Goal: Task Accomplishment & Management: Complete application form

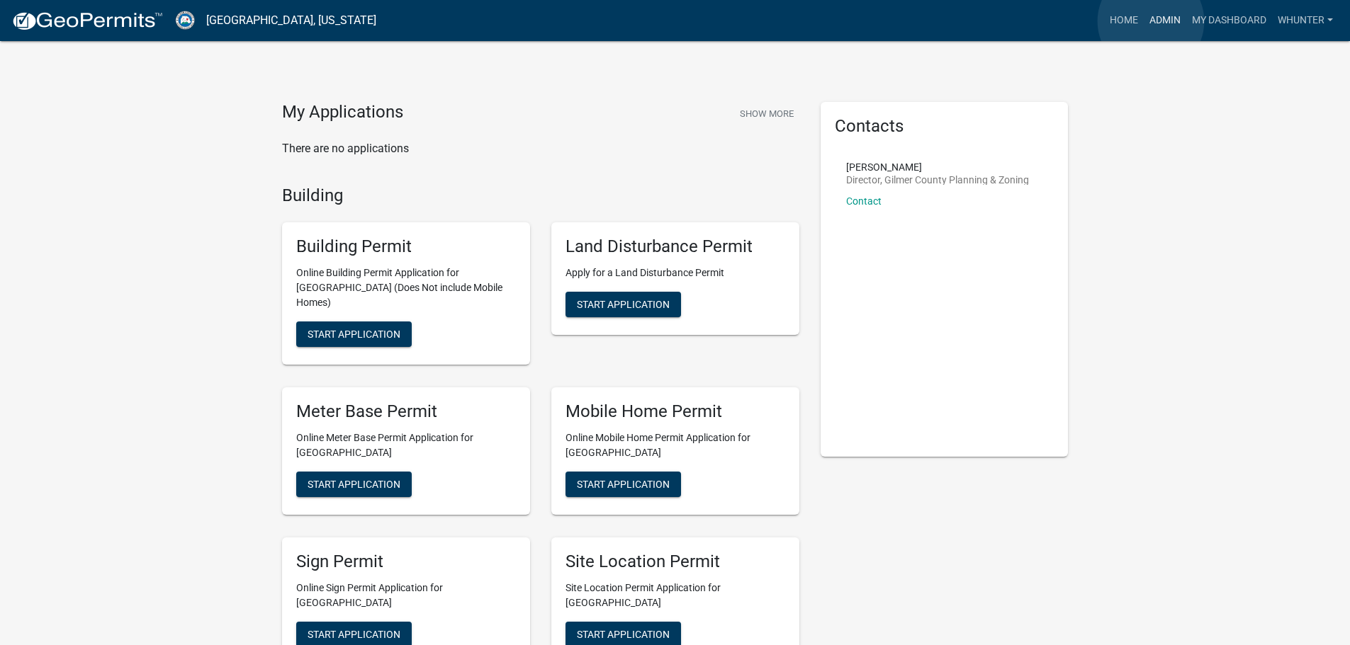
click at [1151, 21] on link "Admin" at bounding box center [1165, 20] width 43 height 27
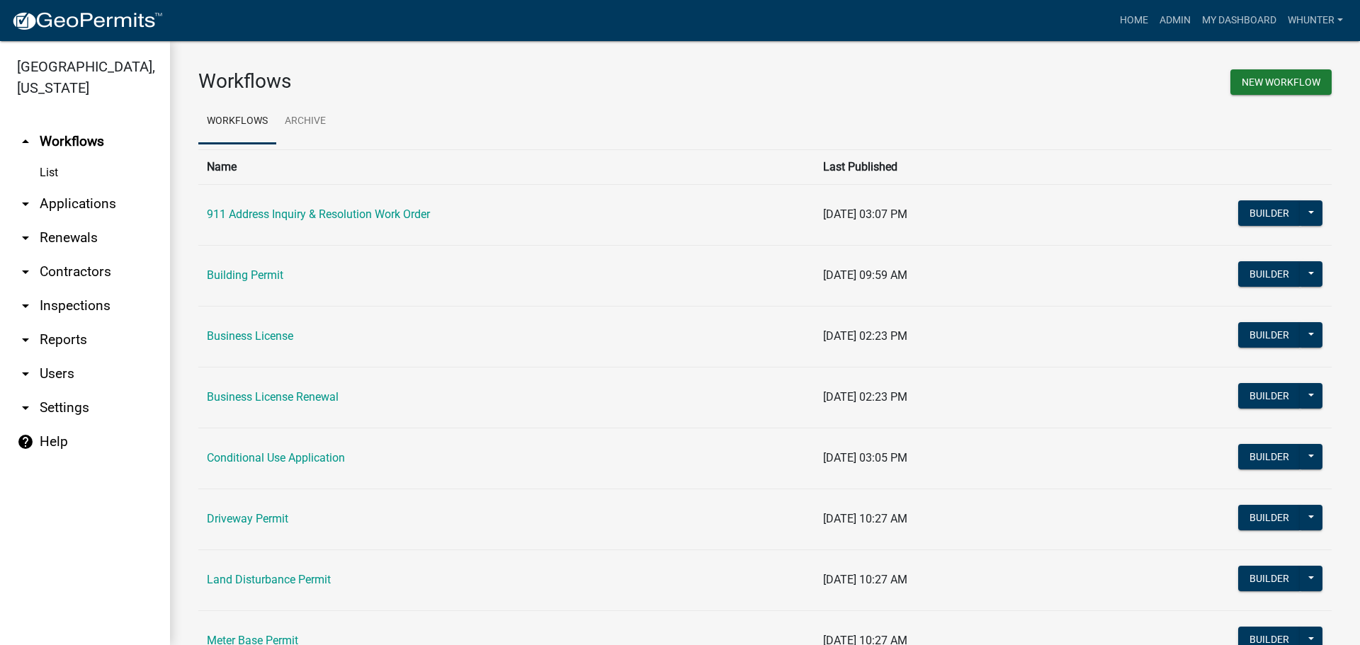
click at [96, 209] on link "arrow_drop_down Applications" at bounding box center [85, 204] width 170 height 34
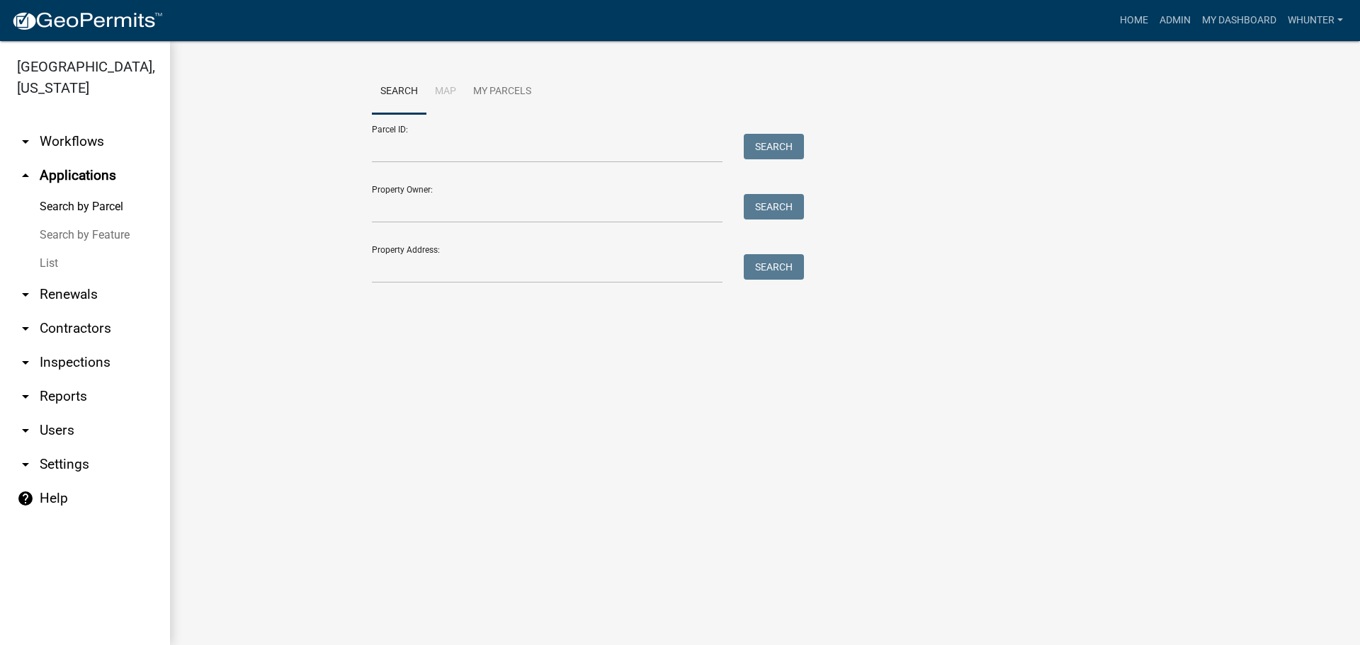
click at [62, 259] on link "List" at bounding box center [85, 263] width 170 height 28
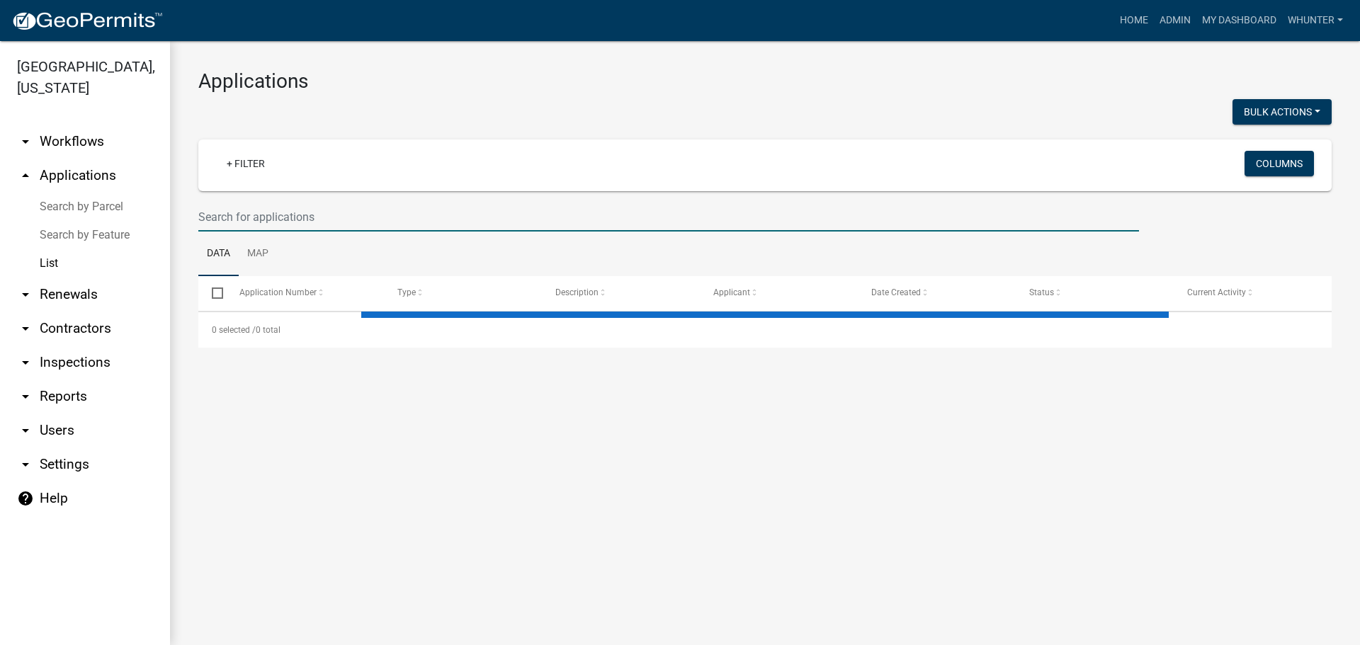
click at [374, 230] on input "text" at bounding box center [668, 217] width 941 height 29
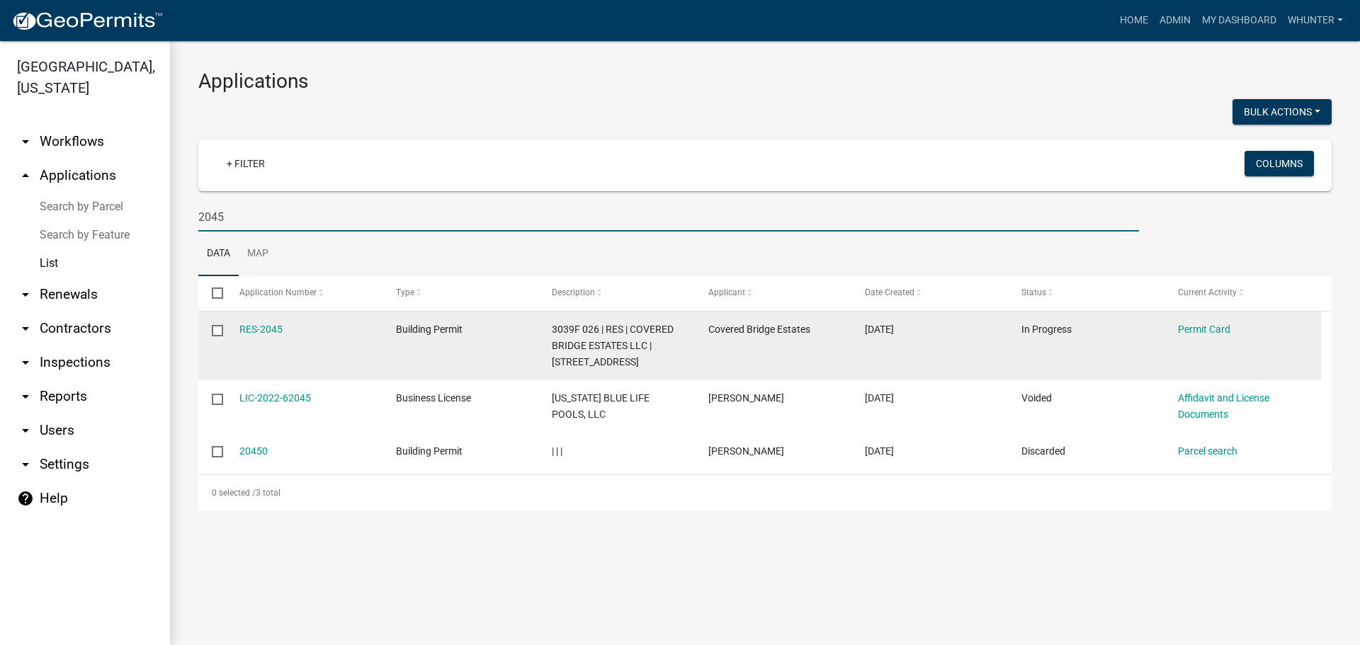
type input "2045"
click at [259, 320] on datatable-body-cell "RES-2045" at bounding box center [303, 346] width 157 height 69
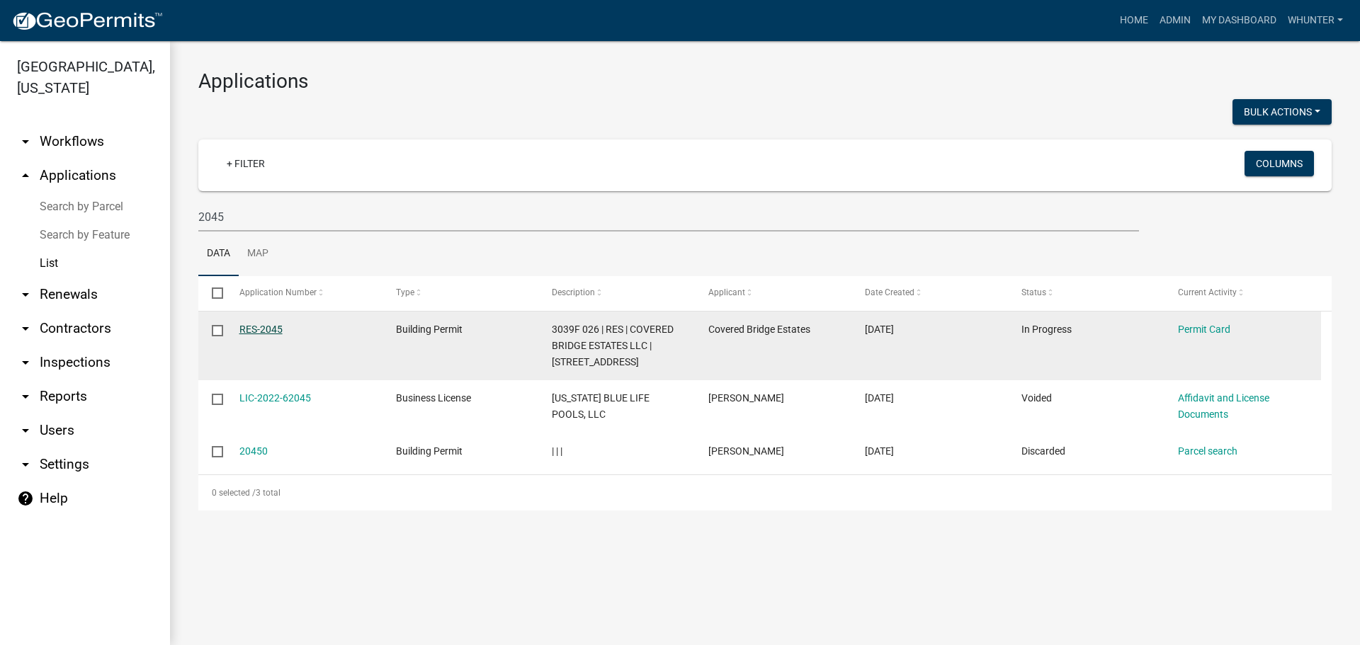
click at [260, 331] on link "RES-2045" at bounding box center [260, 329] width 43 height 11
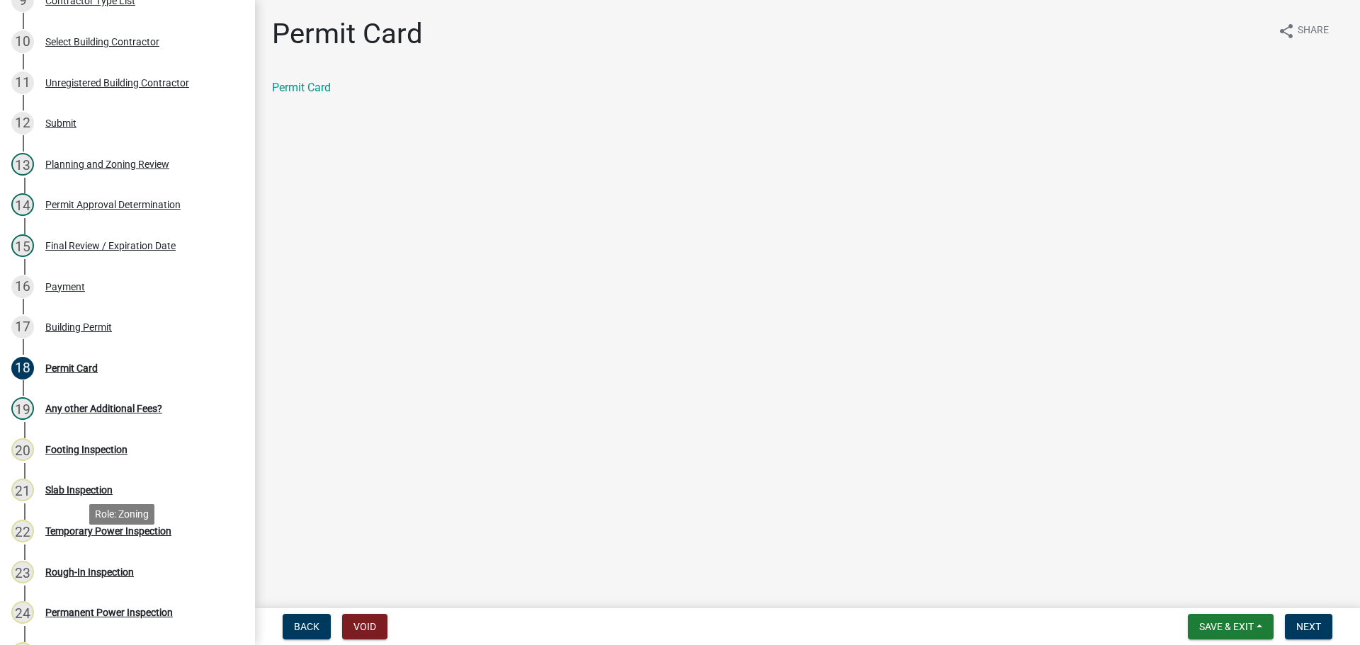
scroll to position [638, 0]
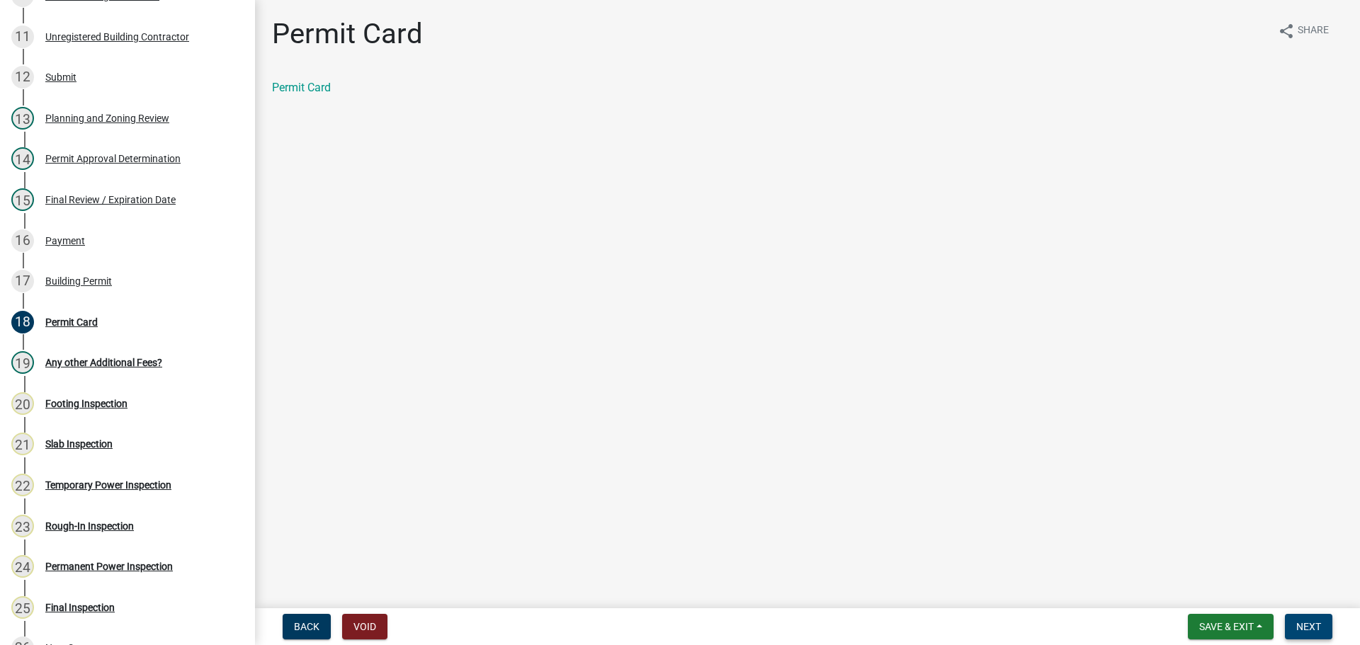
click at [1313, 627] on span "Next" at bounding box center [1309, 626] width 25 height 11
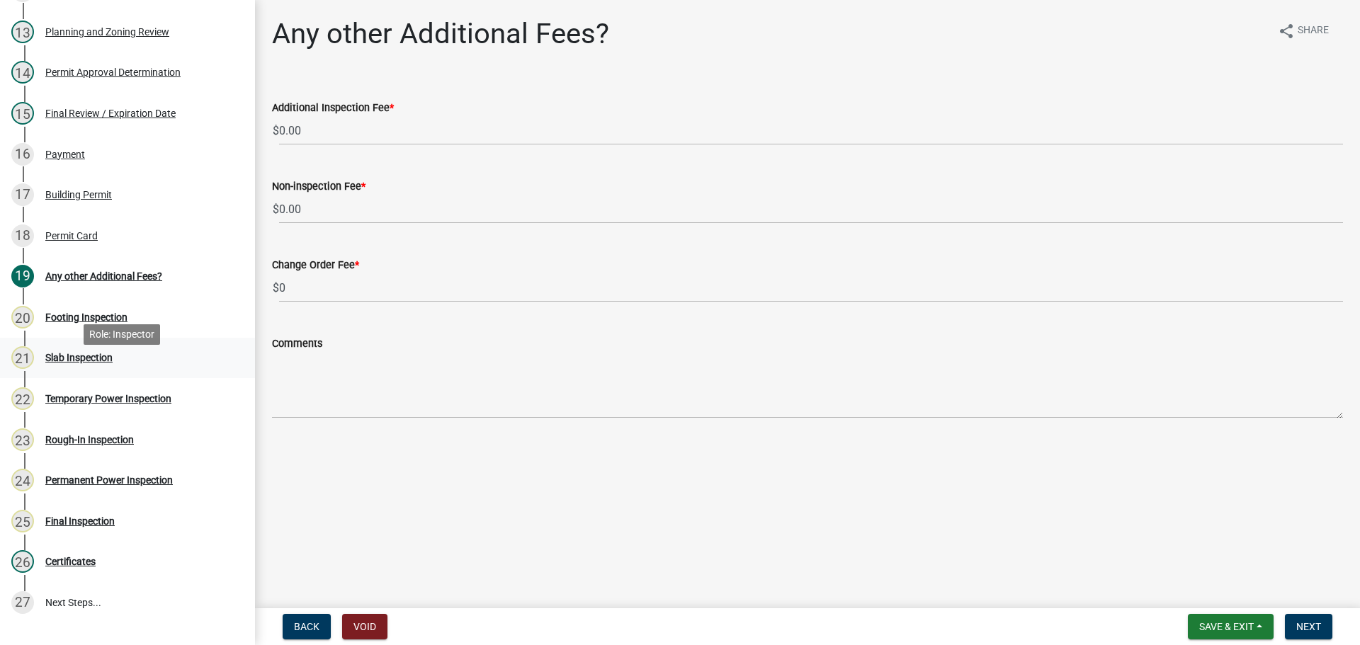
scroll to position [750, 0]
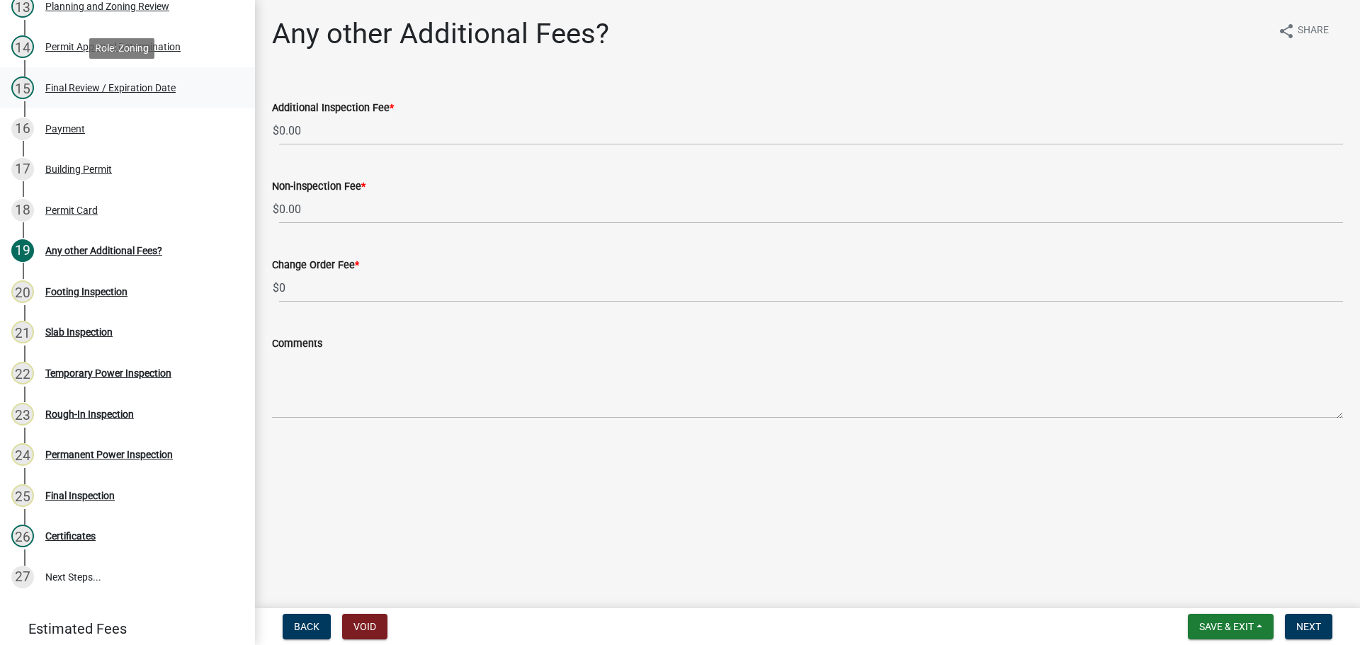
click at [96, 85] on div "Final Review / Expiration Date" at bounding box center [110, 88] width 130 height 10
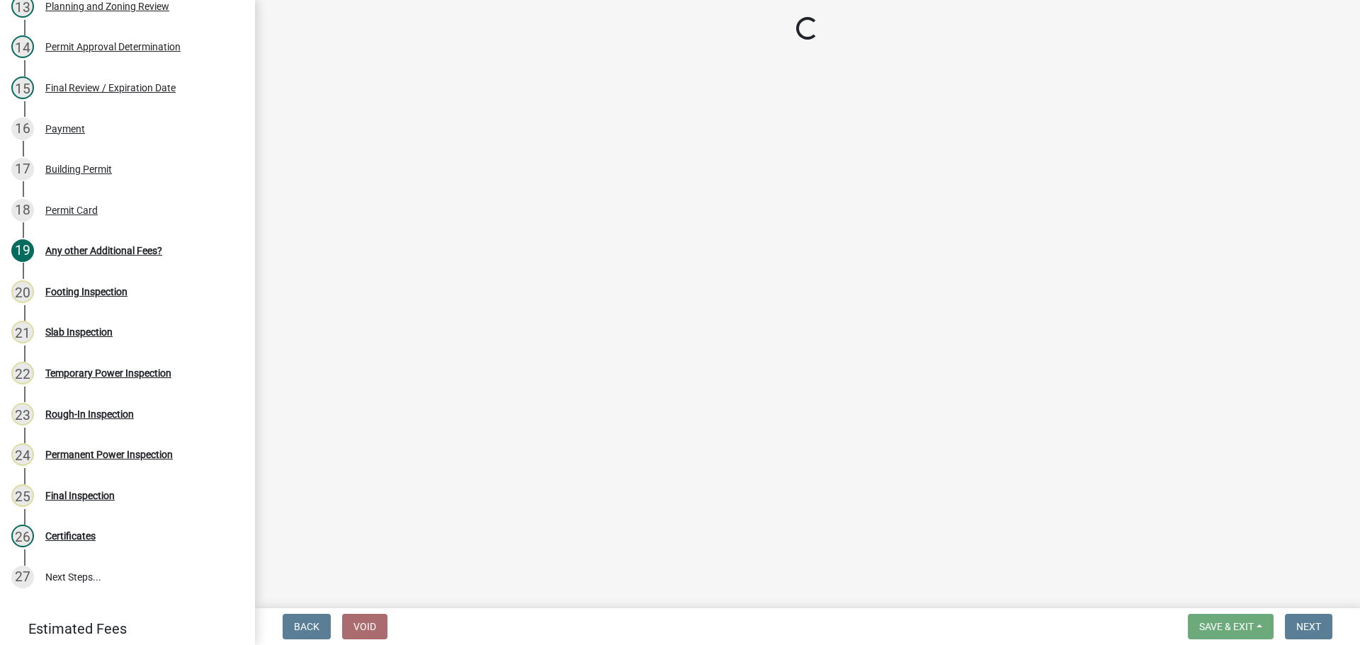
select select "f66b4cef-93c9-440c-84d8-a2c8d35cb7c1"
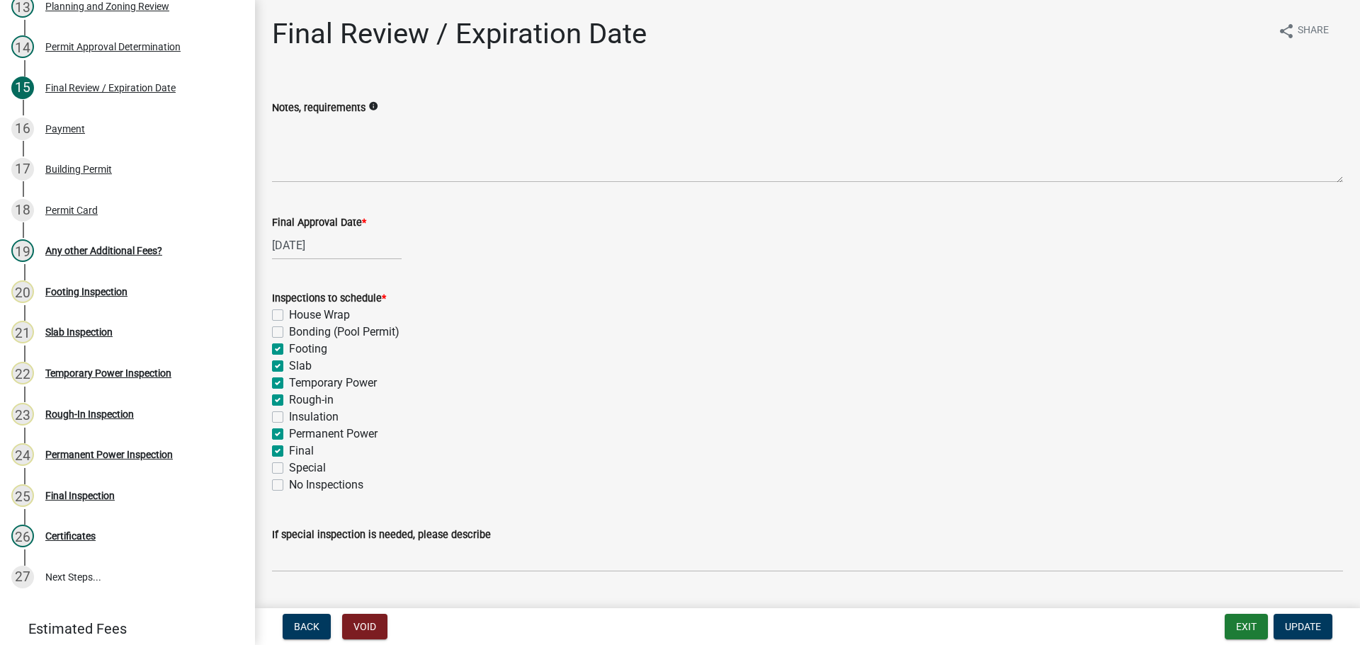
click at [301, 354] on label "Footing" at bounding box center [308, 349] width 38 height 17
click at [298, 350] on input "Footing" at bounding box center [293, 345] width 9 height 9
checkbox input "false"
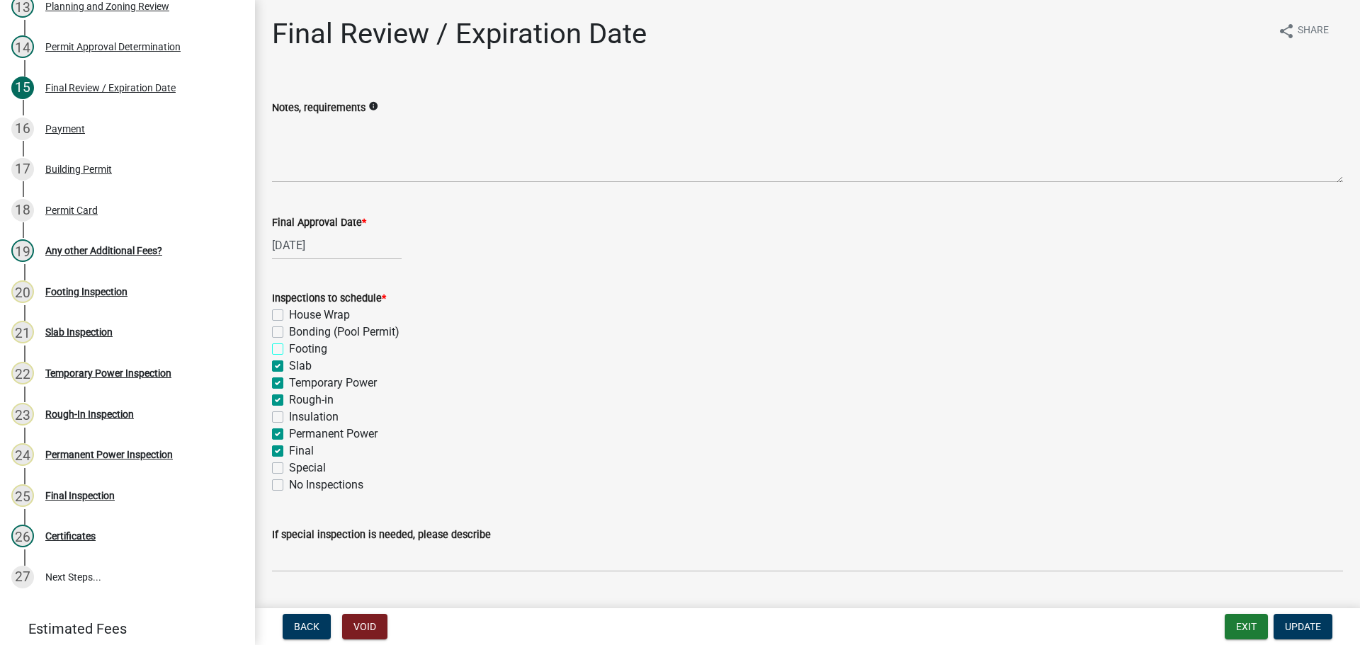
checkbox input "false"
checkbox input "true"
checkbox input "false"
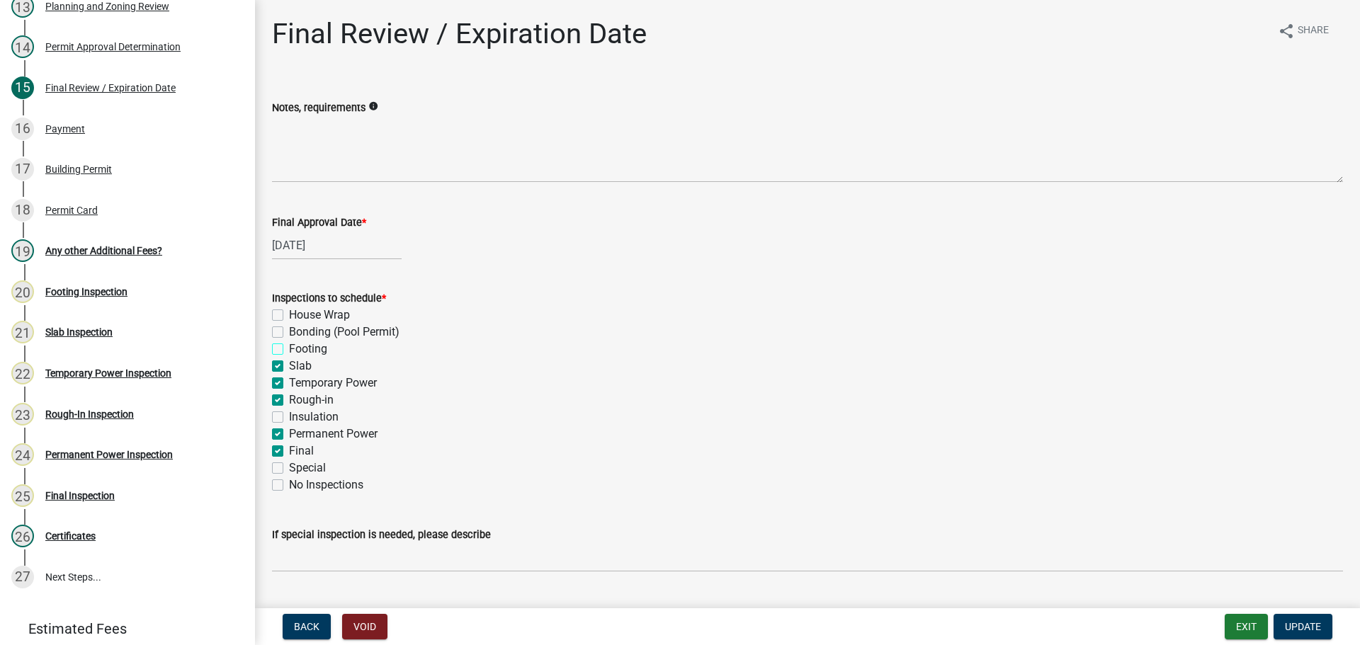
checkbox input "true"
checkbox input "false"
click at [300, 368] on label "Slab" at bounding box center [300, 366] width 23 height 17
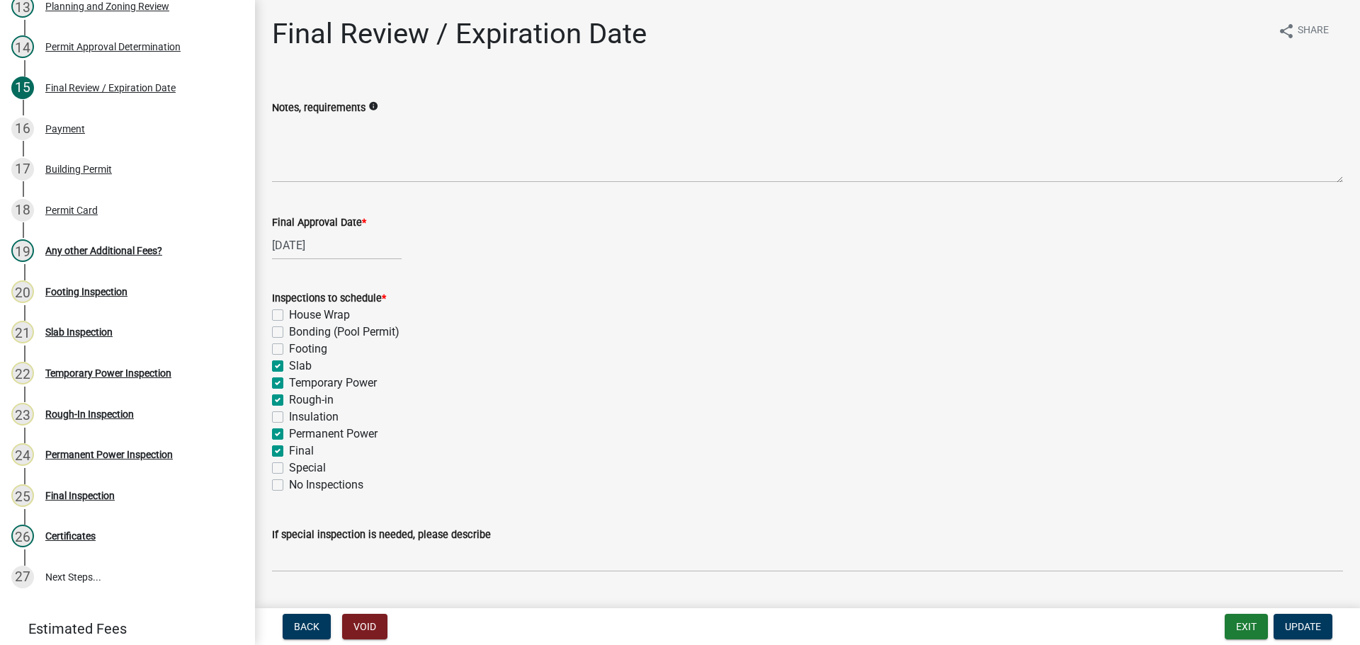
click at [298, 367] on input "Slab" at bounding box center [293, 362] width 9 height 9
checkbox input "false"
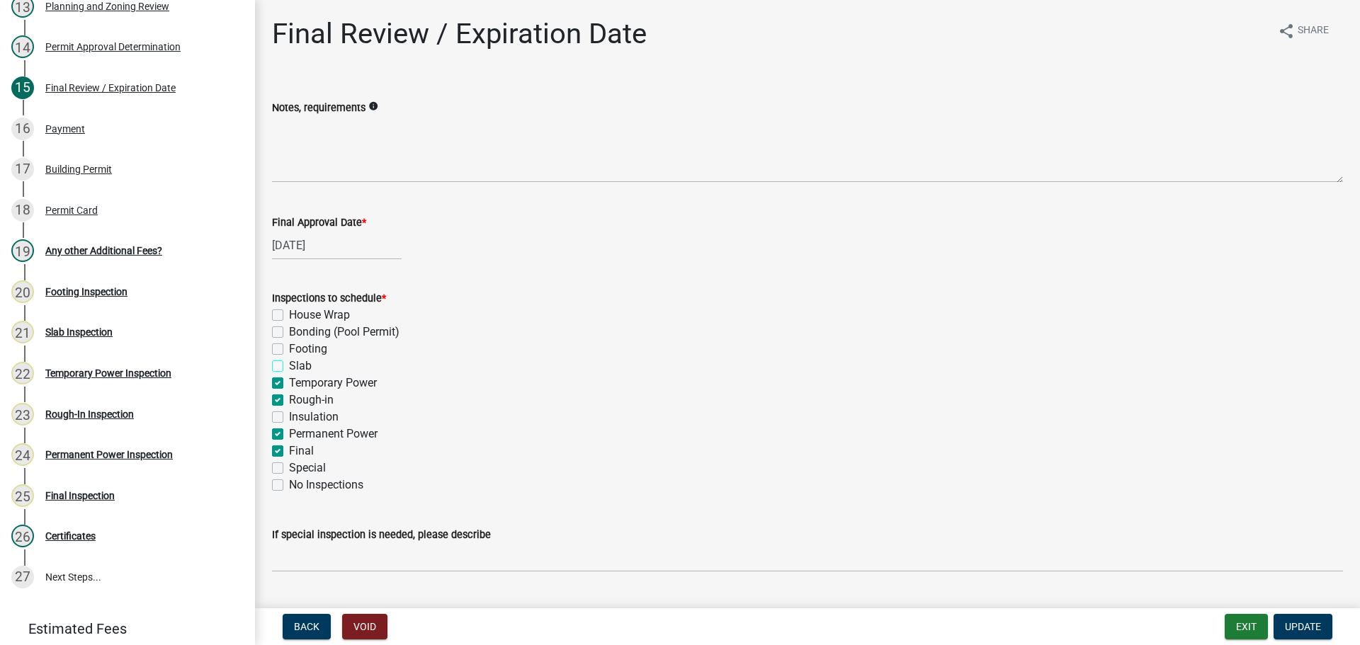
checkbox input "false"
checkbox input "true"
checkbox input "false"
checkbox input "true"
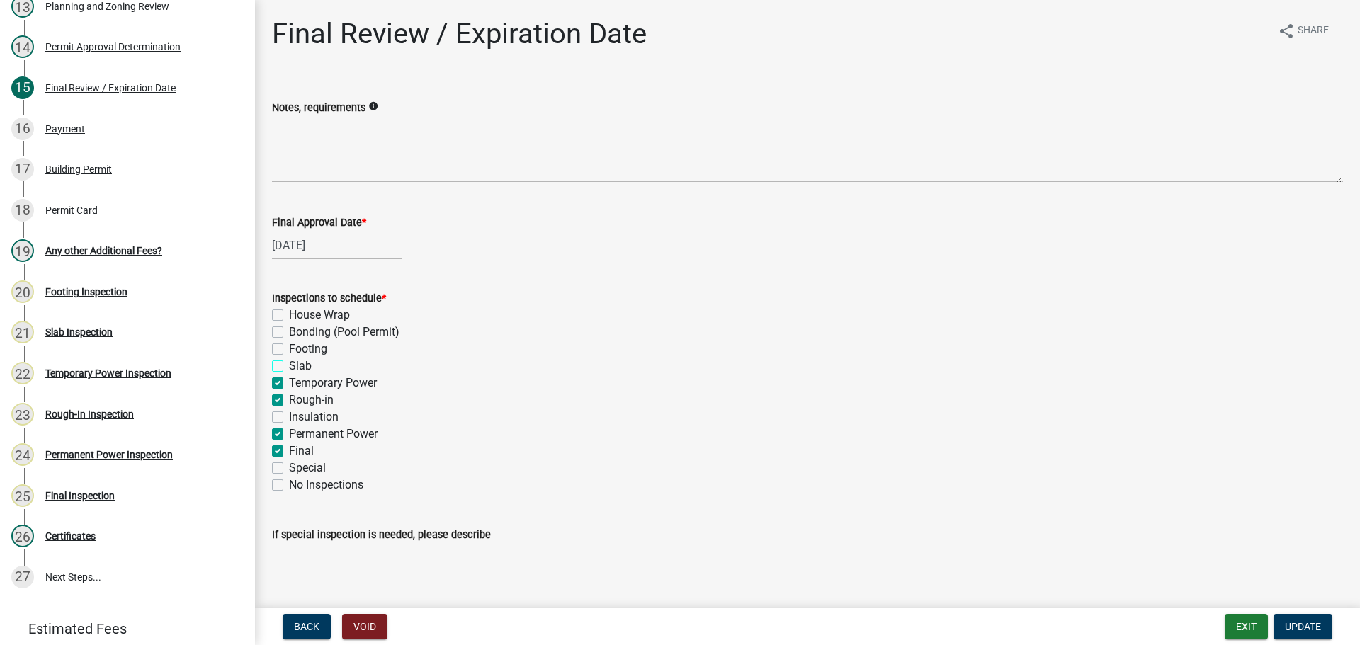
checkbox input "true"
checkbox input "false"
click at [305, 380] on label "Temporary Power" at bounding box center [333, 383] width 88 height 17
click at [298, 380] on input "Temporary Power" at bounding box center [293, 379] width 9 height 9
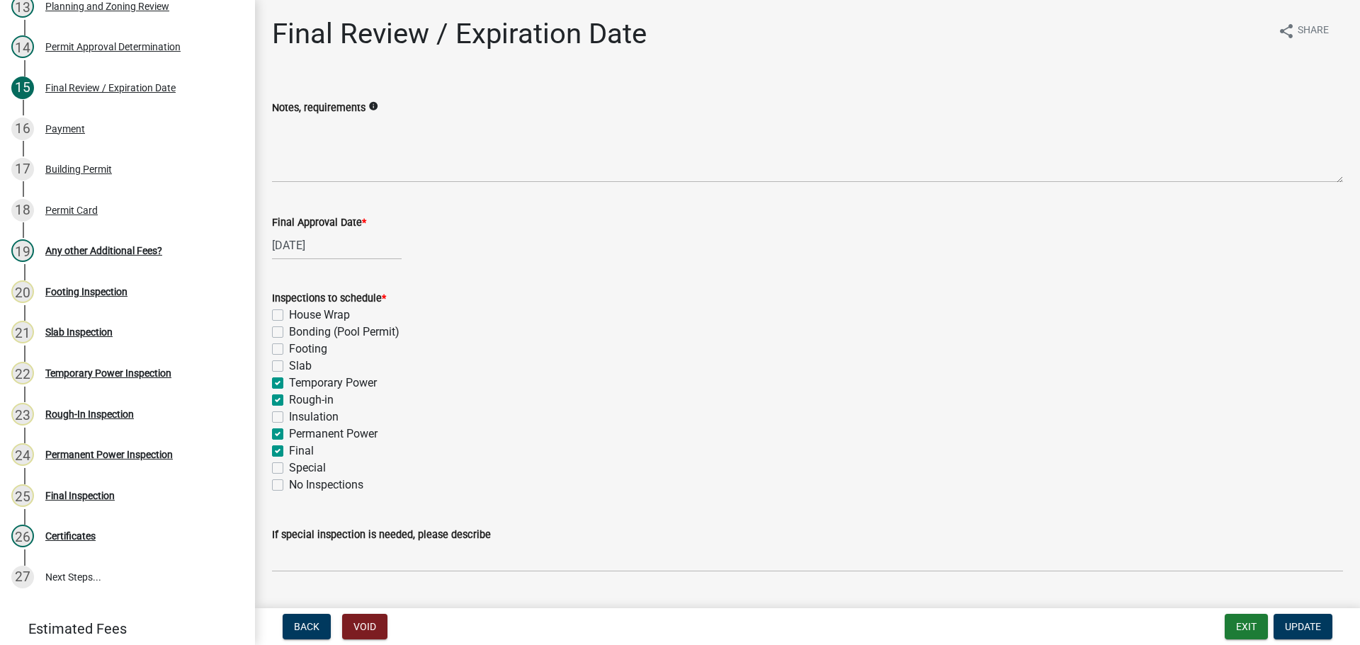
checkbox input "false"
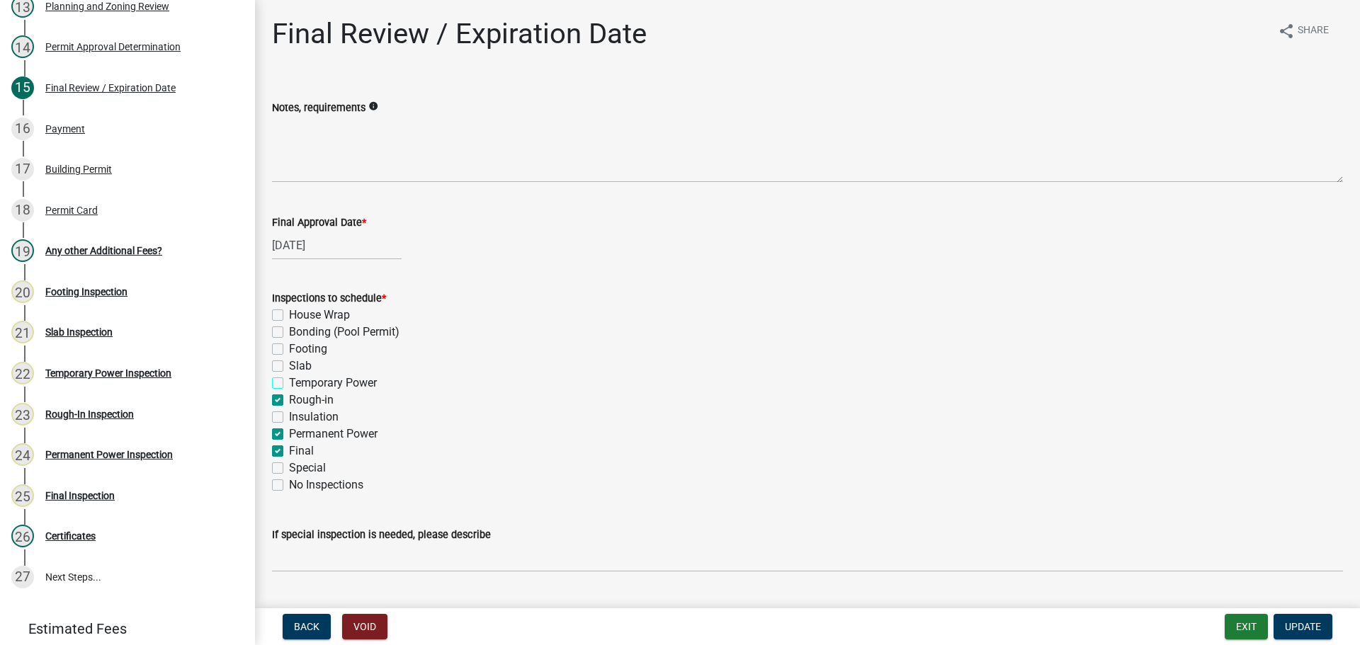
checkbox input "false"
checkbox input "true"
checkbox input "false"
checkbox input "true"
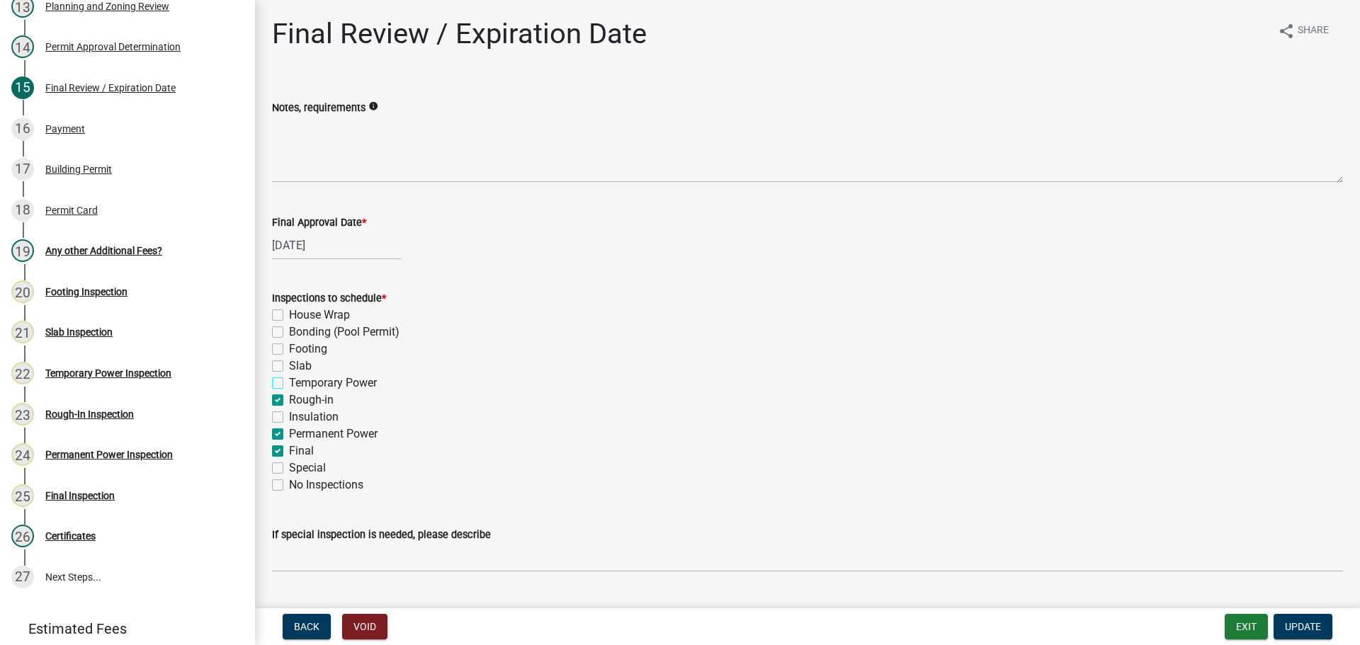
checkbox input "false"
click at [307, 396] on label "Rough-in" at bounding box center [311, 400] width 45 height 17
click at [298, 396] on input "Rough-in" at bounding box center [293, 396] width 9 height 9
checkbox input "false"
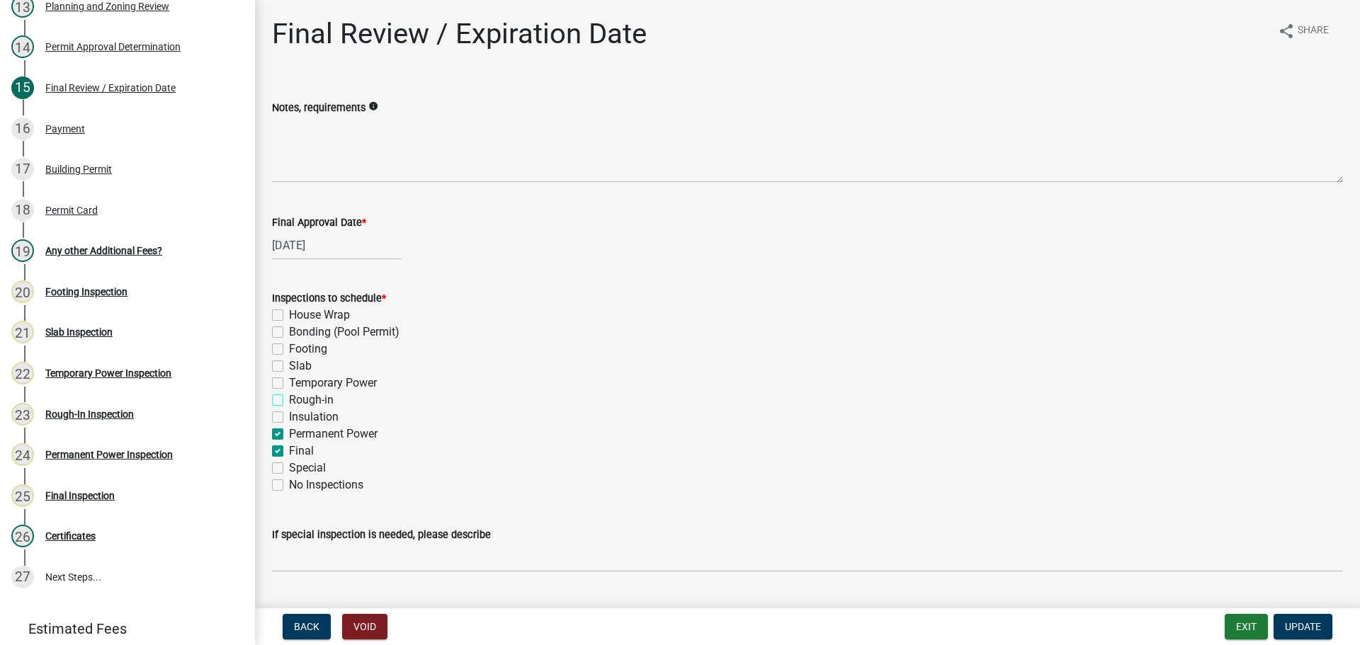
checkbox input "false"
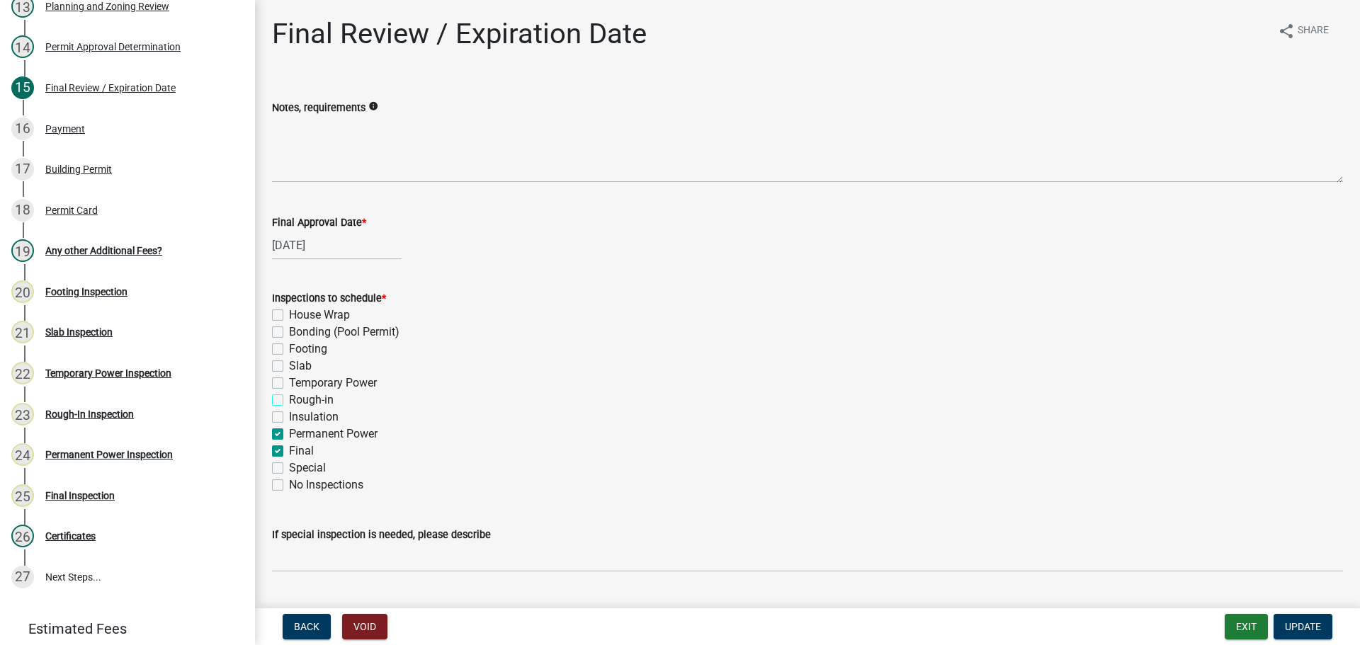
checkbox input "false"
checkbox input "true"
checkbox input "false"
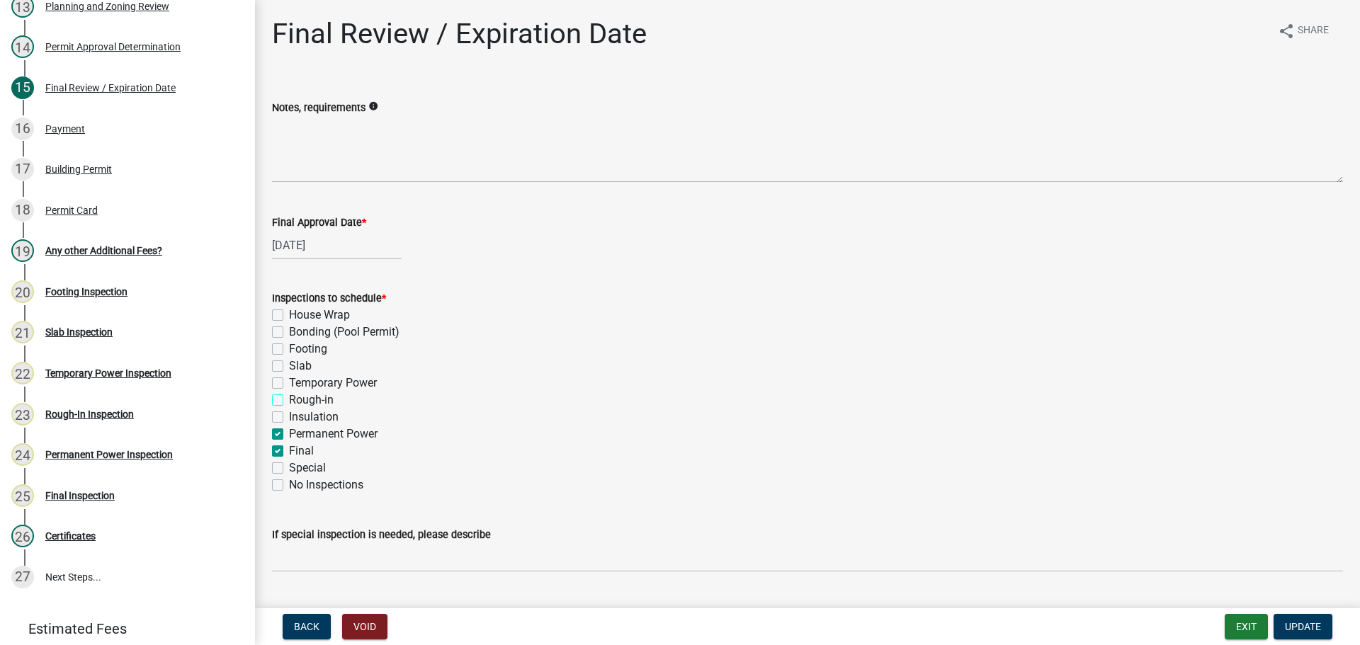
checkbox input "false"
click at [305, 434] on label "Permanent Power" at bounding box center [333, 434] width 89 height 17
click at [298, 434] on input "Permanent Power" at bounding box center [293, 430] width 9 height 9
checkbox input "false"
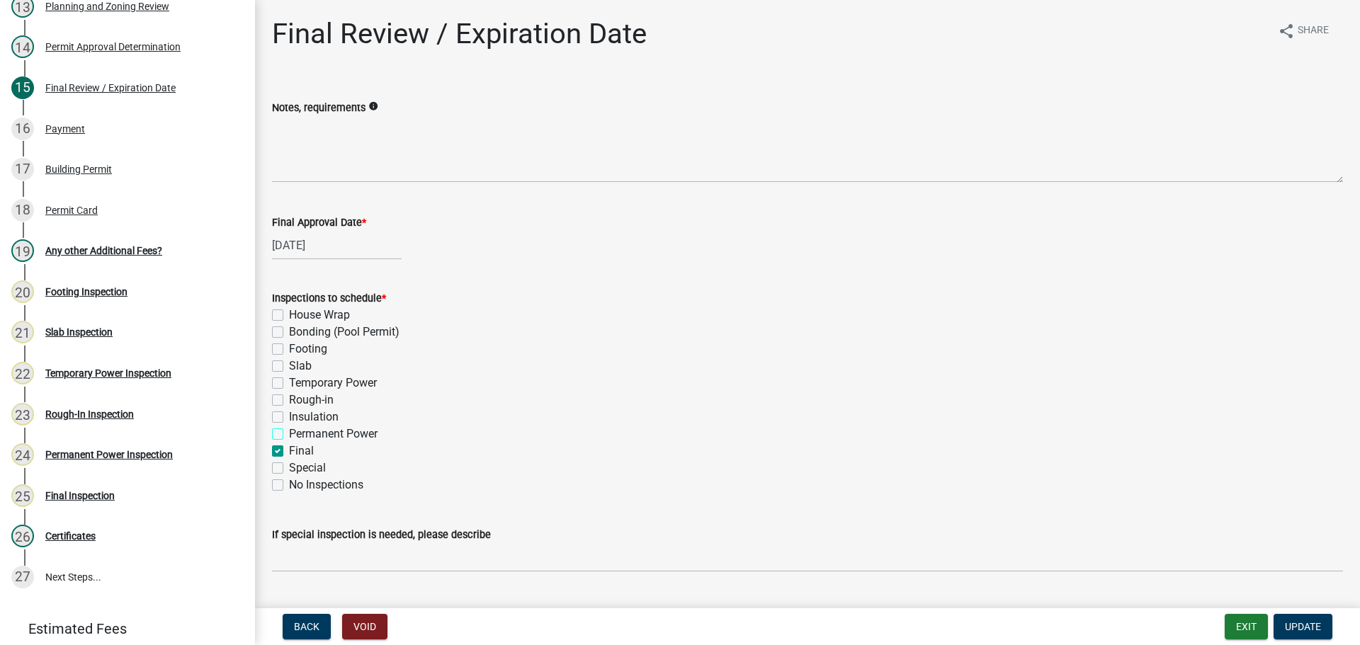
checkbox input "false"
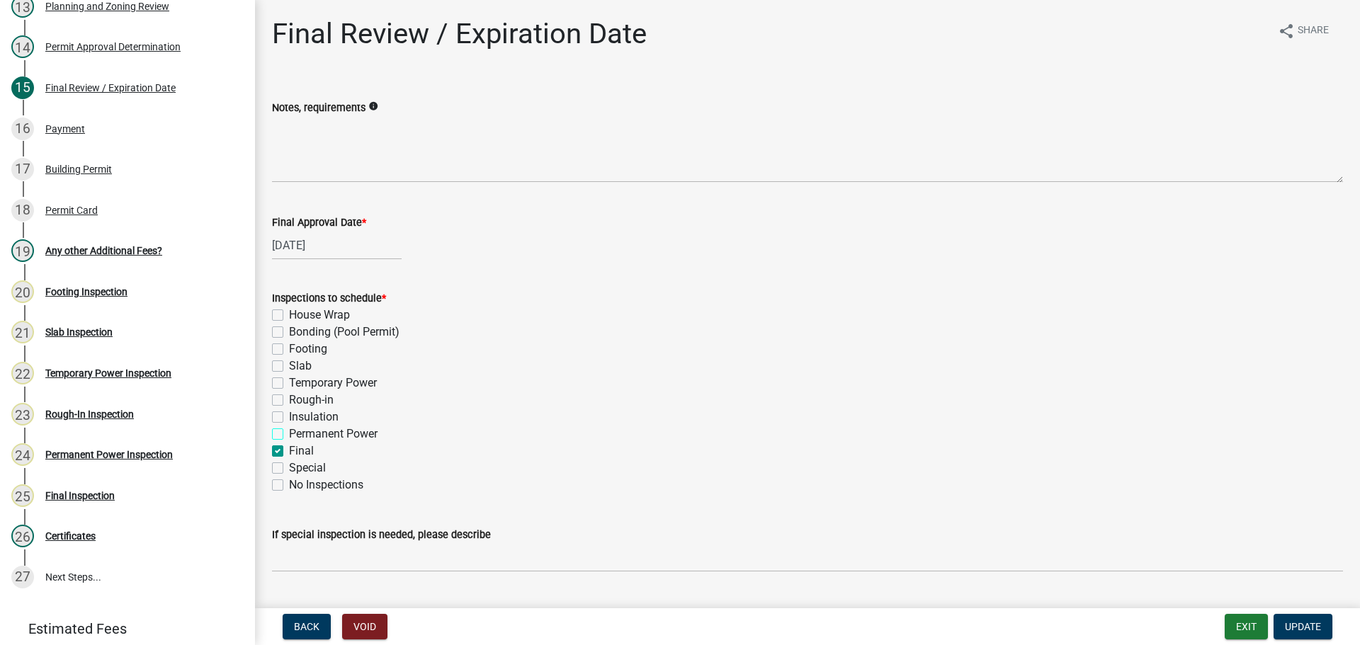
checkbox input "false"
checkbox input "true"
checkbox input "false"
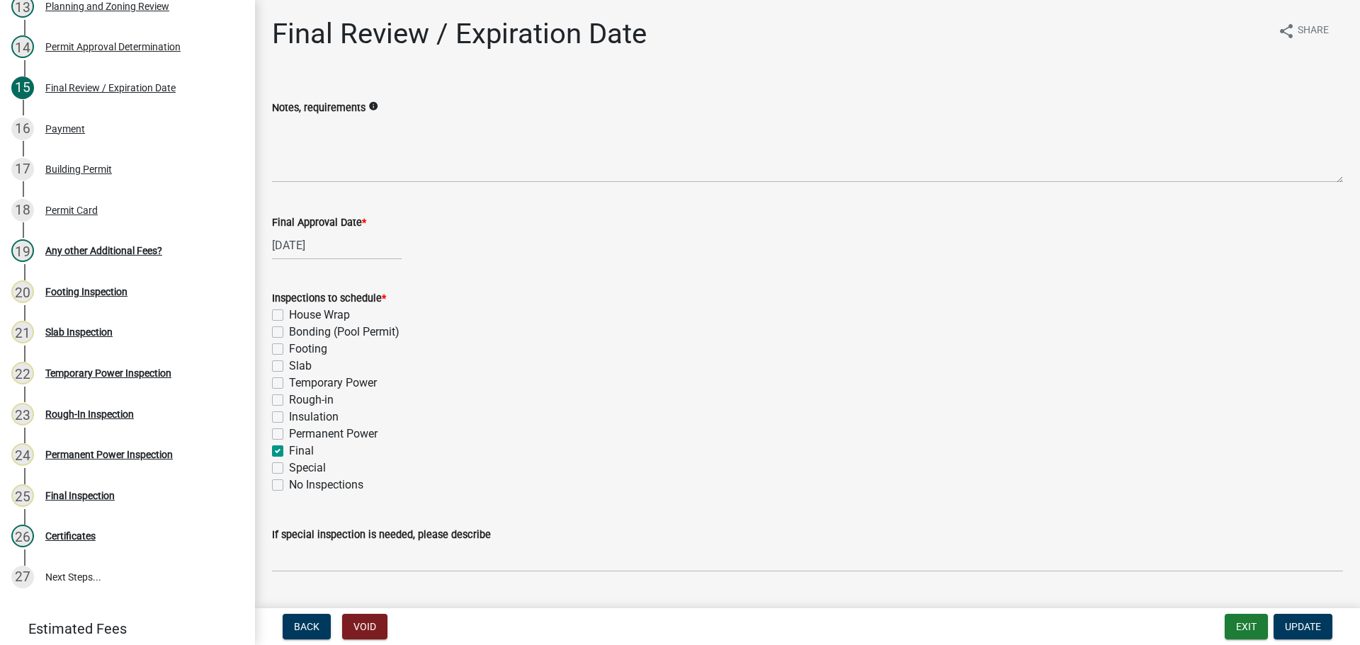
click at [299, 454] on label "Final" at bounding box center [301, 451] width 25 height 17
click at [298, 452] on input "Final" at bounding box center [293, 447] width 9 height 9
checkbox input "false"
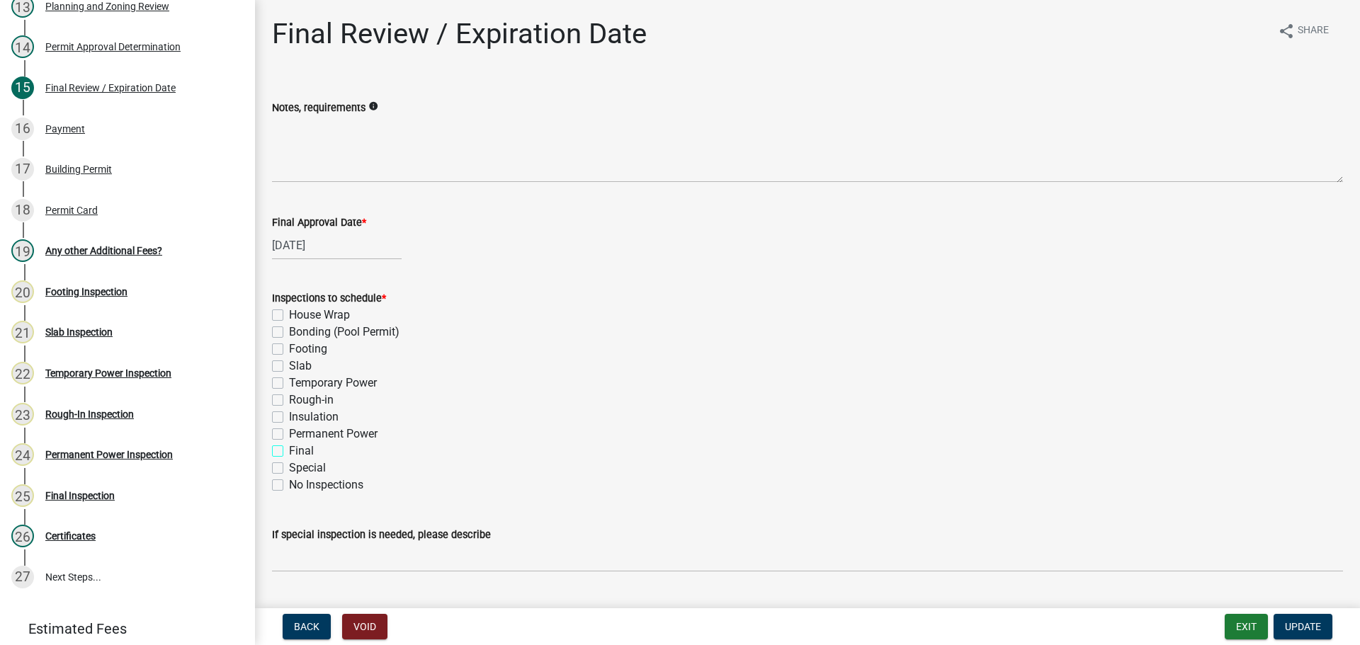
checkbox input "false"
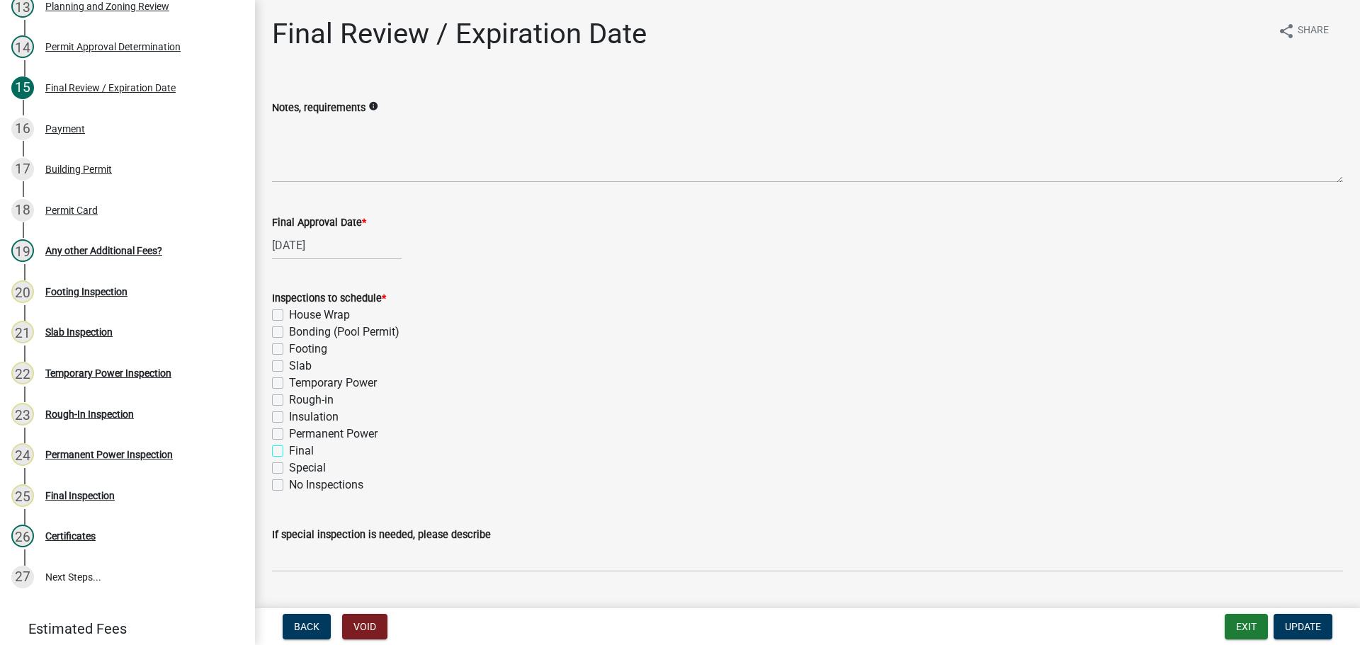
checkbox input "false"
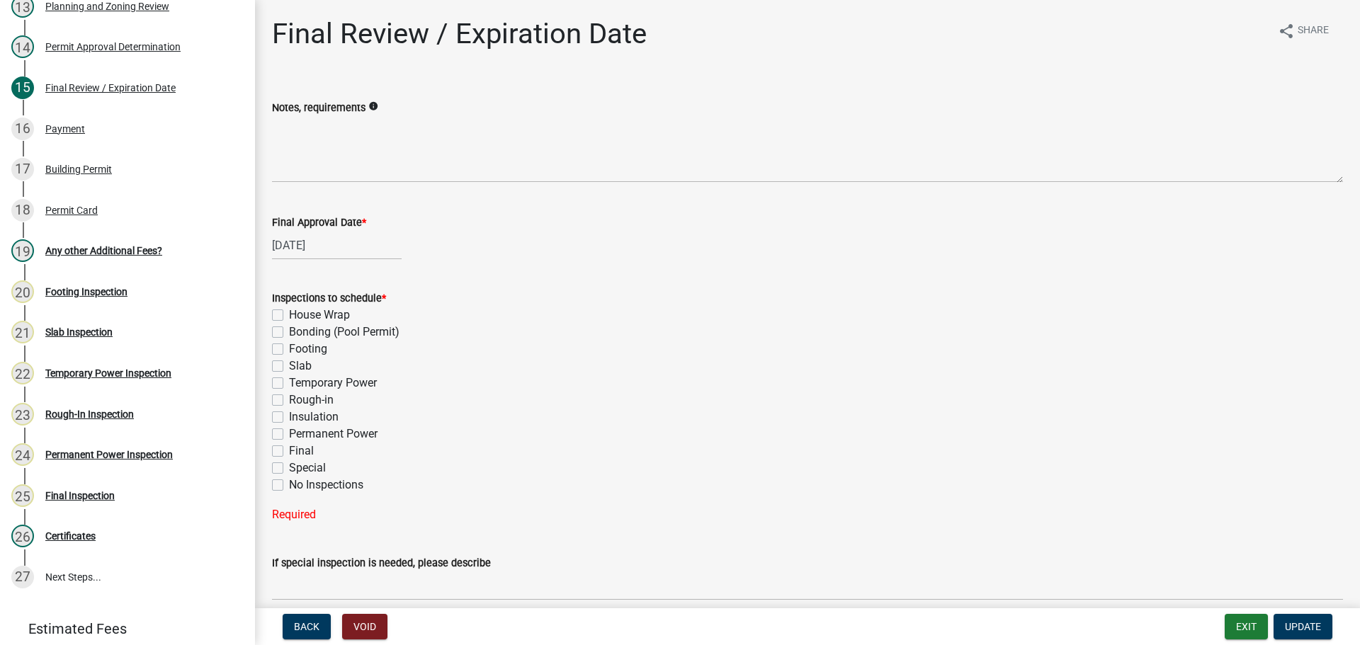
click at [298, 456] on label "Final" at bounding box center [301, 451] width 25 height 17
click at [298, 452] on input "Final" at bounding box center [293, 447] width 9 height 9
checkbox input "true"
checkbox input "false"
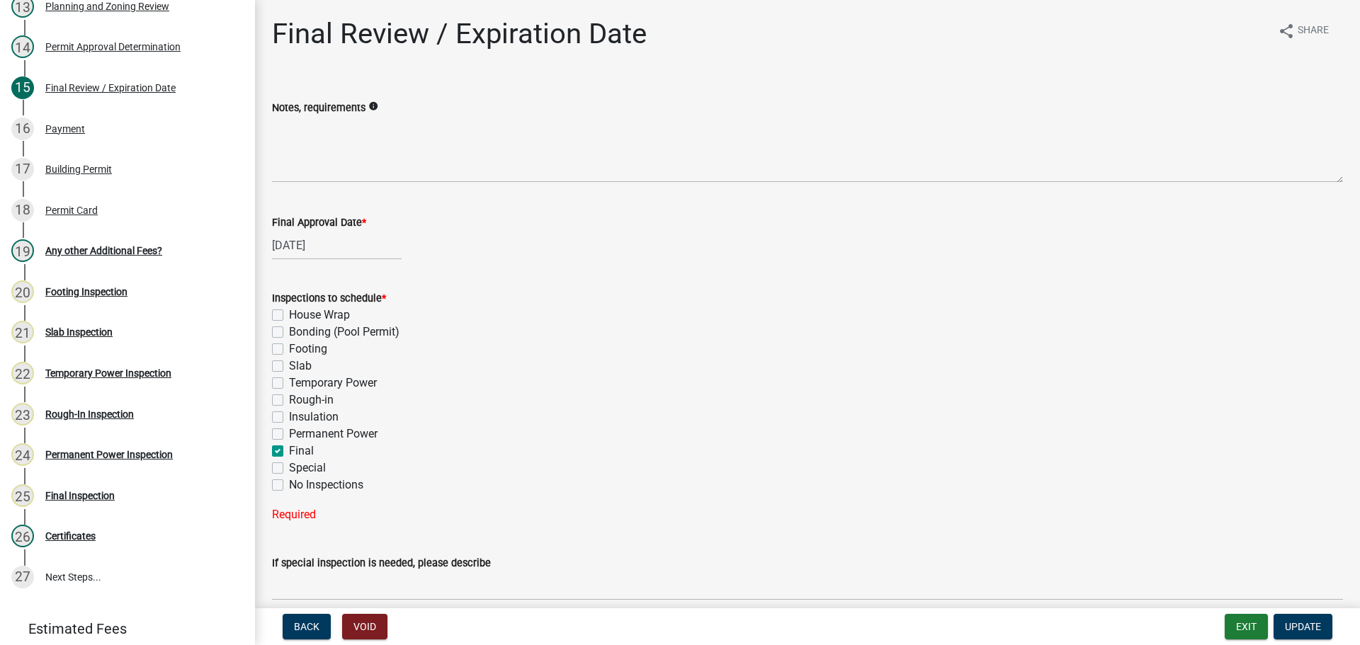
checkbox input "false"
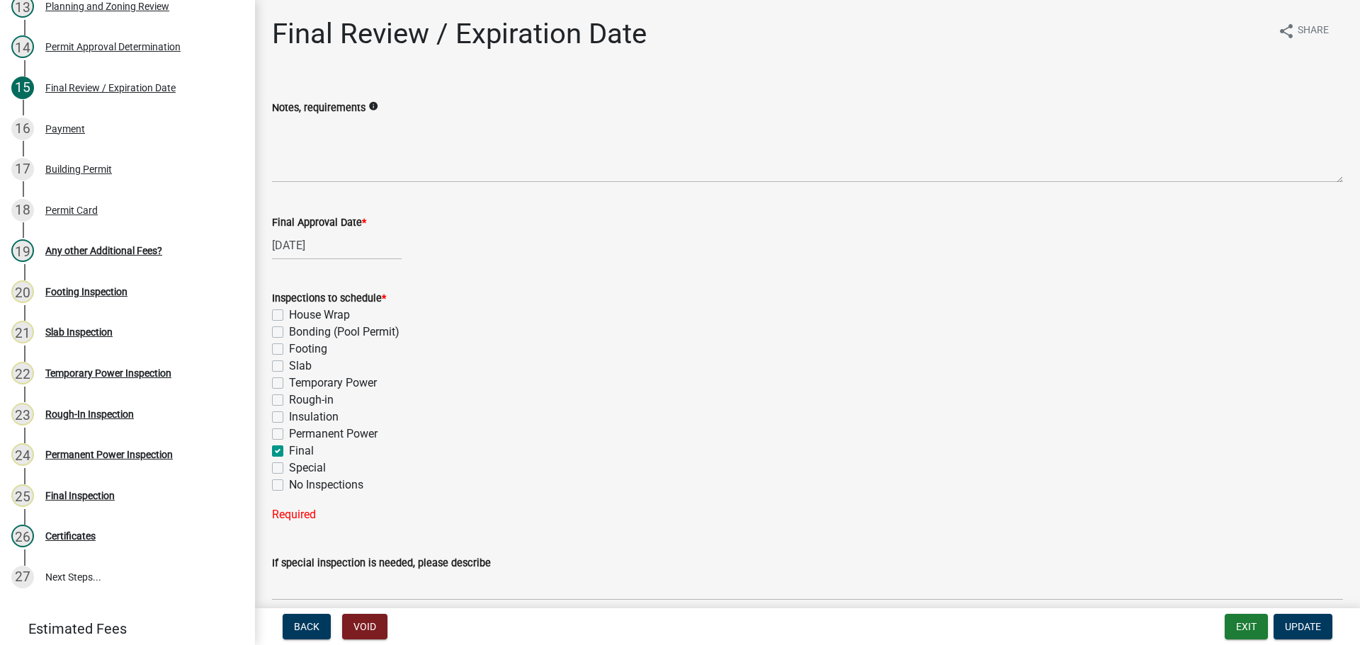
checkbox input "false"
checkbox input "true"
checkbox input "false"
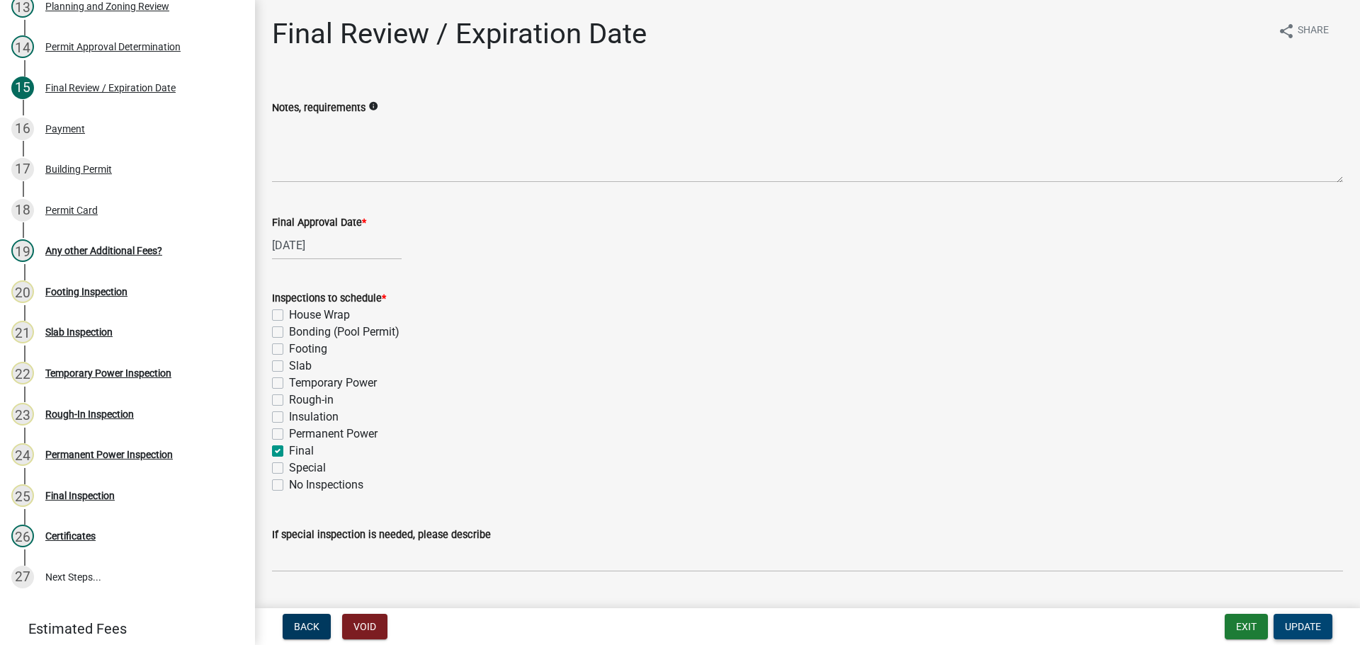
click at [1306, 633] on span "Update" at bounding box center [1303, 626] width 36 height 11
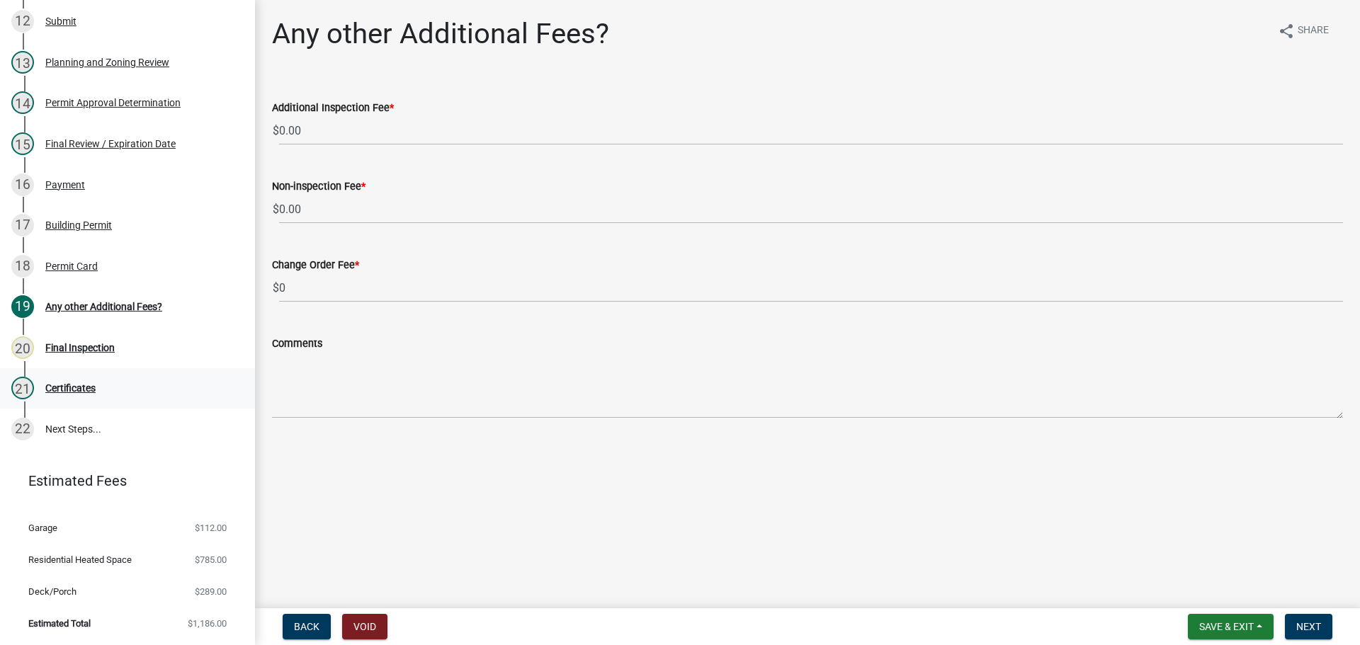
scroll to position [546, 0]
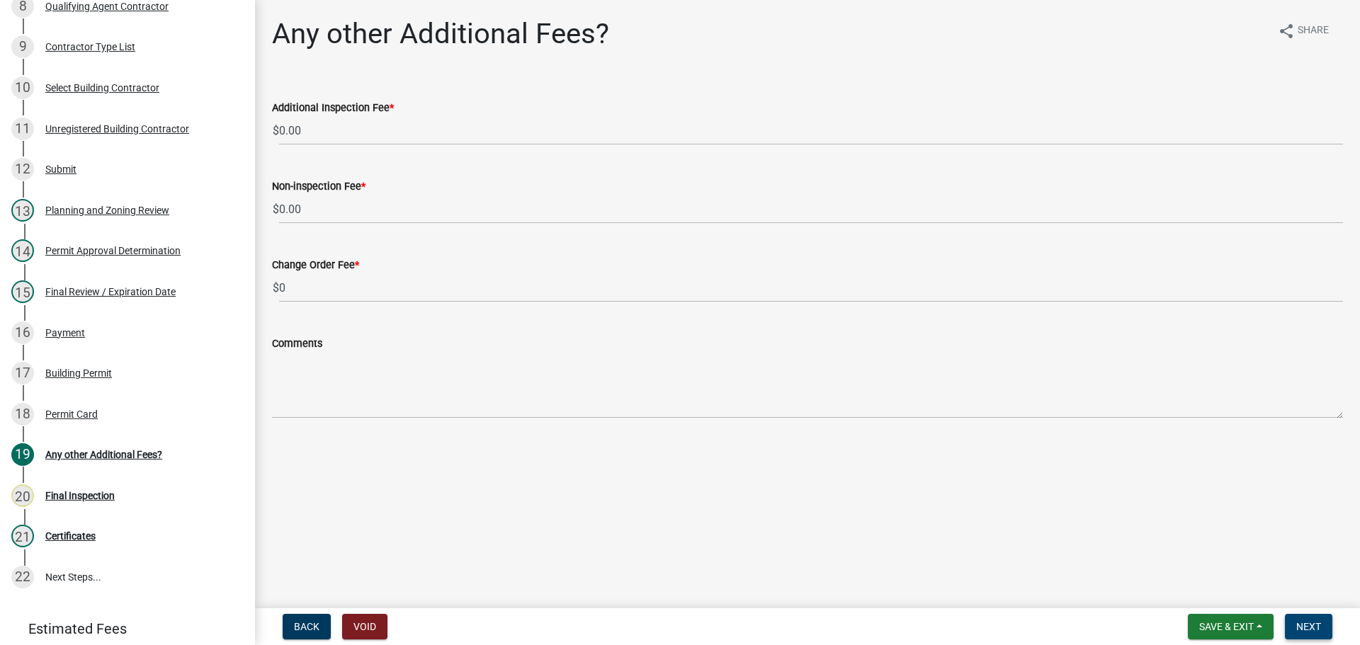
click at [1324, 626] on button "Next" at bounding box center [1308, 627] width 47 height 26
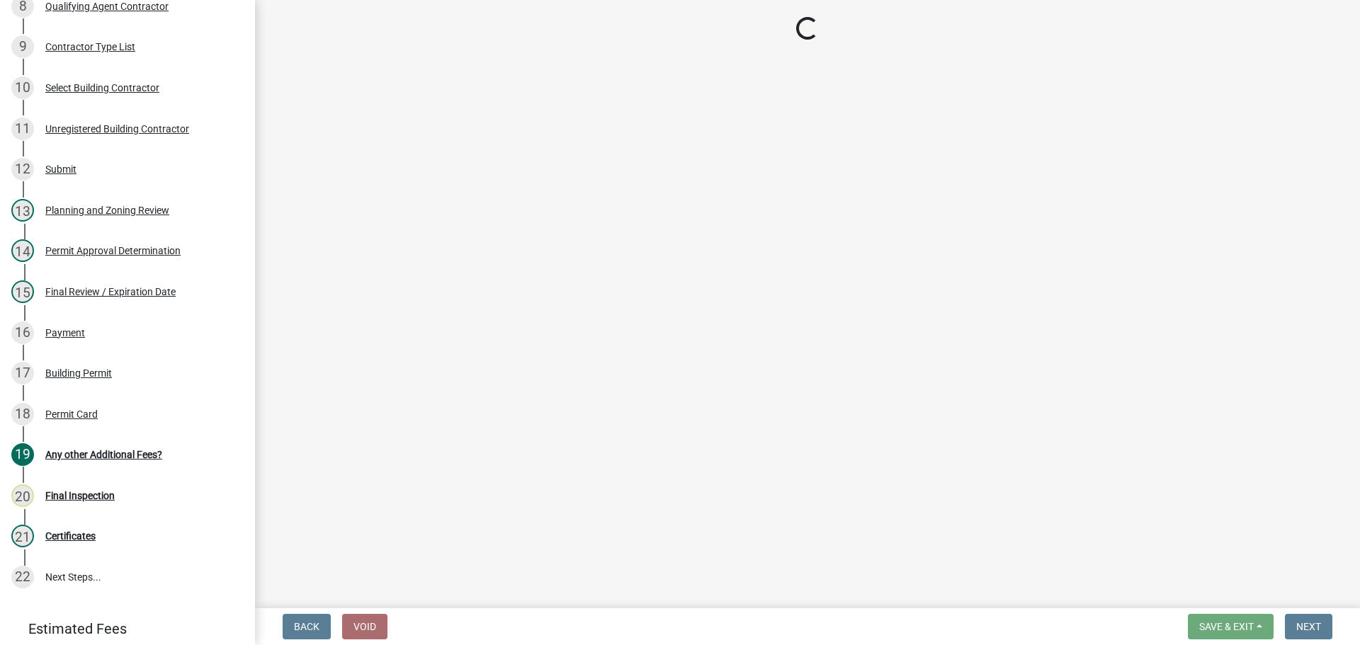
scroll to position [505, 0]
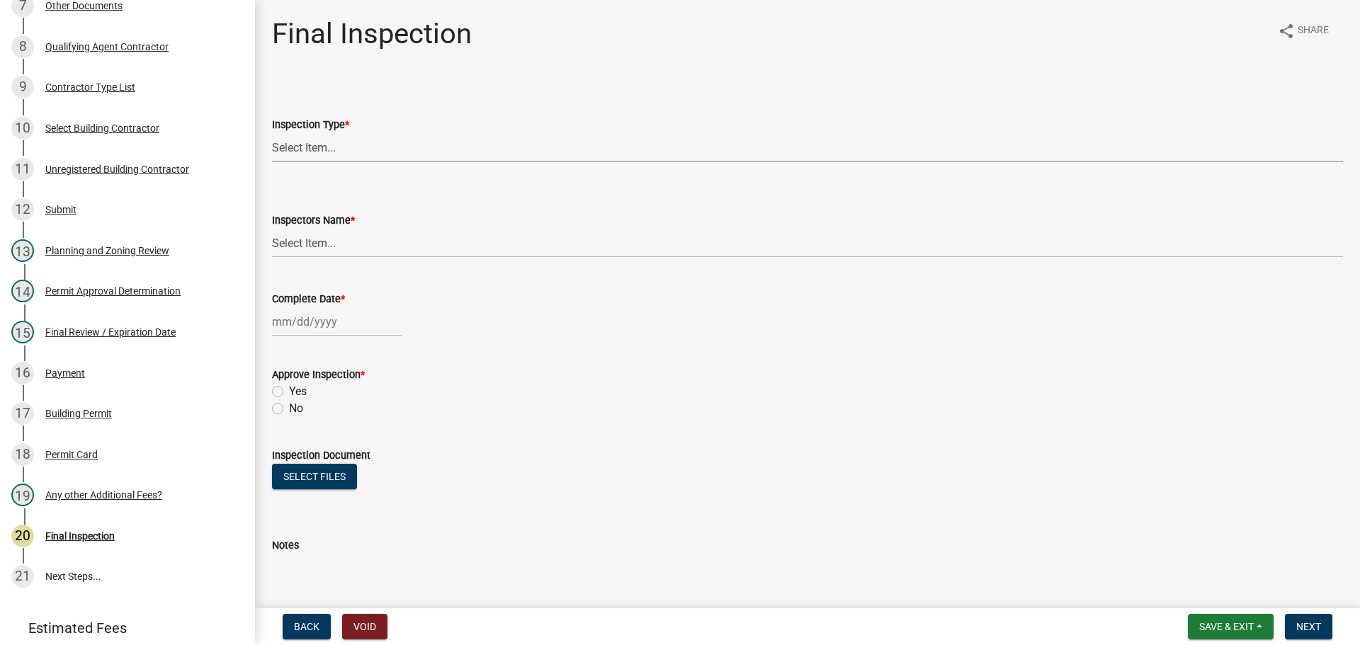
click at [448, 152] on select "Select Item... Final" at bounding box center [807, 147] width 1071 height 29
click at [272, 133] on select "Select Item... Final" at bounding box center [807, 147] width 1071 height 29
select select "895eead6-d784-4fdc-a4a3-66a9075c153d"
drag, startPoint x: 390, startPoint y: 232, endPoint x: 383, endPoint y: 249, distance: 18.2
click at [390, 235] on select "Select Item... [PERSON_NAME] ([PERSON_NAME]) [PERSON_NAME] ([PERSON_NAME]) Engi…" at bounding box center [807, 243] width 1071 height 29
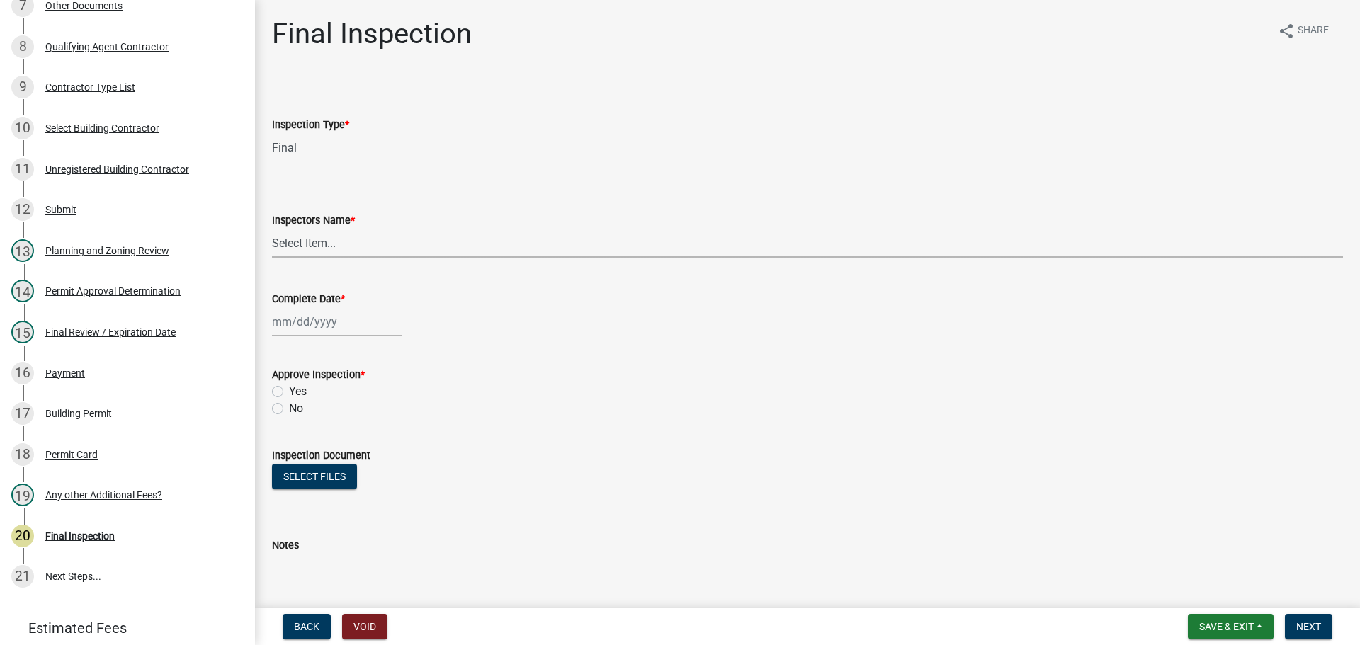
select select "7c10ce63-ccfd-4257-ac60-a1c0b24e7b7a"
click at [272, 229] on select "Select Item... [PERSON_NAME] ([PERSON_NAME]) [PERSON_NAME] ([PERSON_NAME]) Engi…" at bounding box center [807, 243] width 1071 height 29
select select "8"
select select "2025"
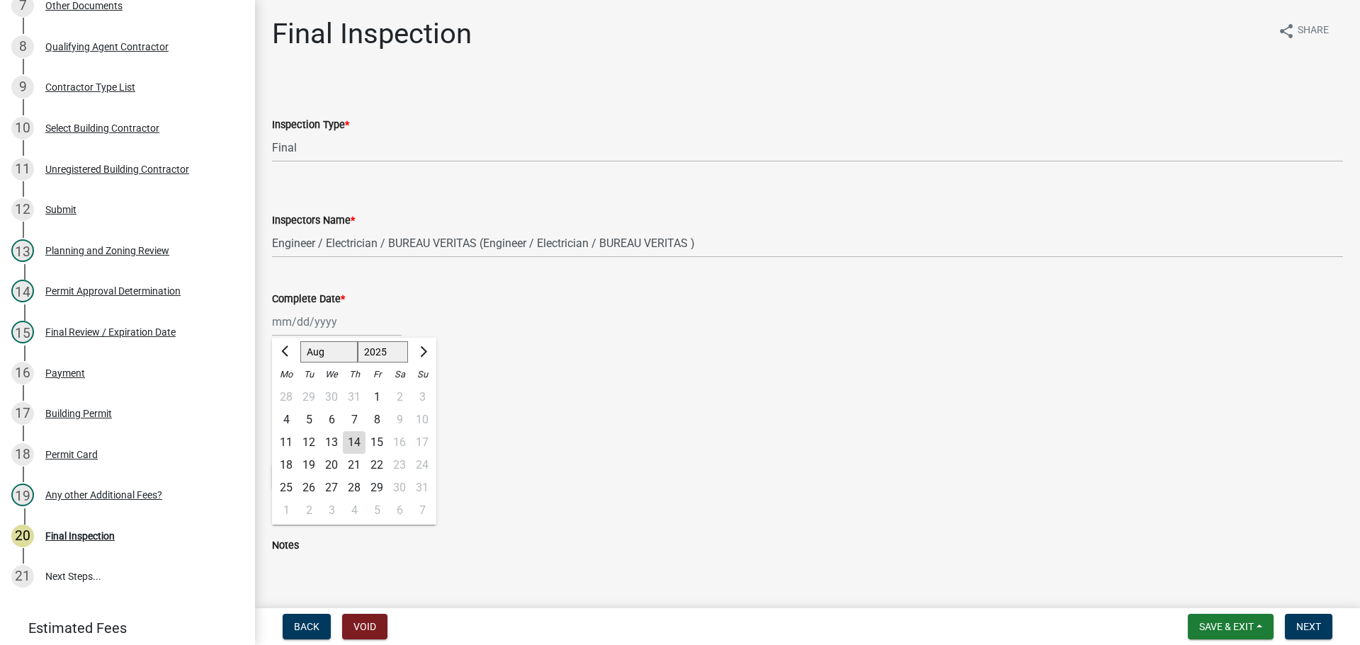
click at [326, 330] on div "[PERSON_NAME] Feb Mar Apr [PERSON_NAME][DATE] Oct Nov [DATE] 1526 1527 1528 152…" at bounding box center [337, 321] width 130 height 29
click at [306, 445] on div "12" at bounding box center [309, 442] width 23 height 23
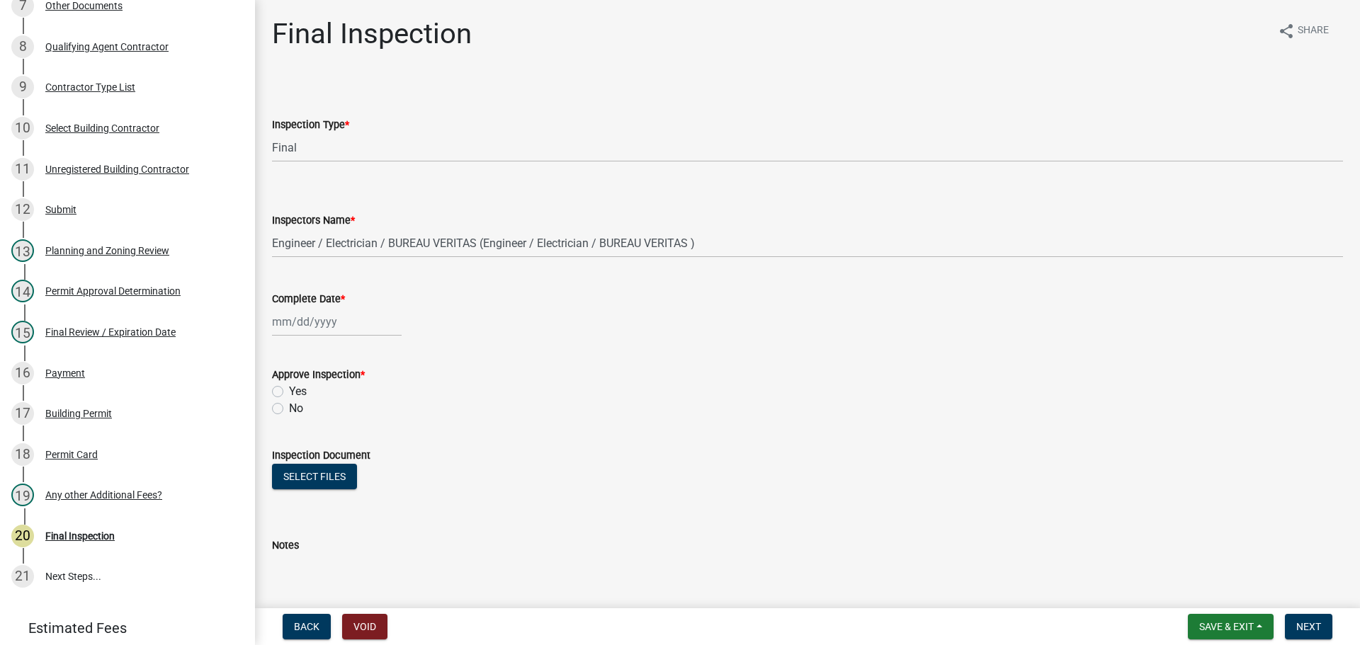
type input "[DATE]"
click at [295, 401] on label "No" at bounding box center [296, 408] width 14 height 17
click at [295, 401] on input "No" at bounding box center [293, 404] width 9 height 9
radio input "true"
click at [293, 390] on label "Yes" at bounding box center [298, 391] width 18 height 17
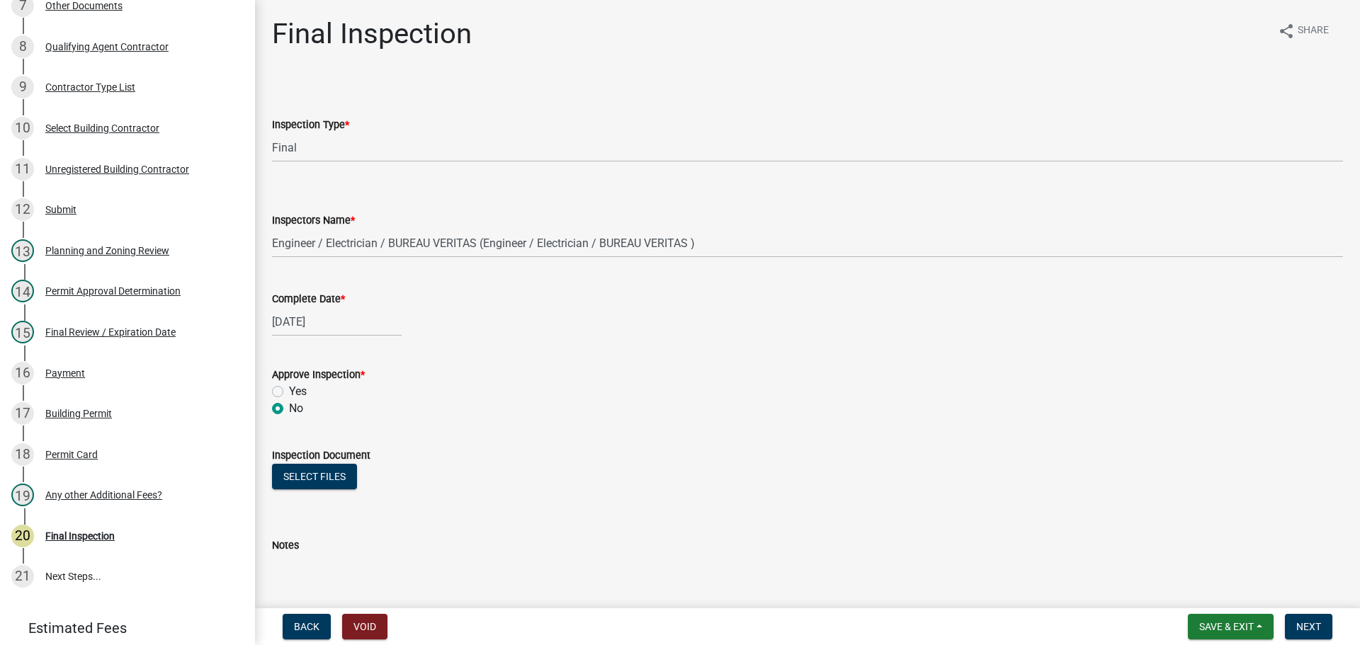
click at [293, 390] on input "Yes" at bounding box center [293, 387] width 9 height 9
radio input "true"
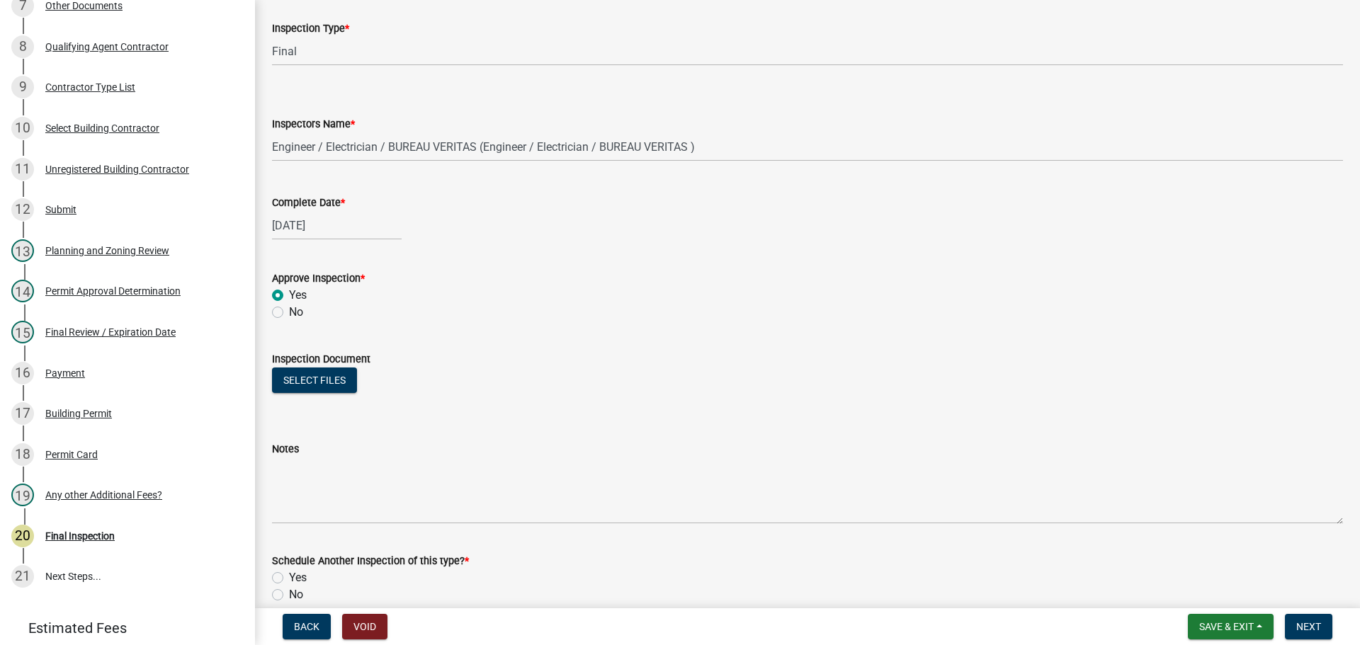
scroll to position [229, 0]
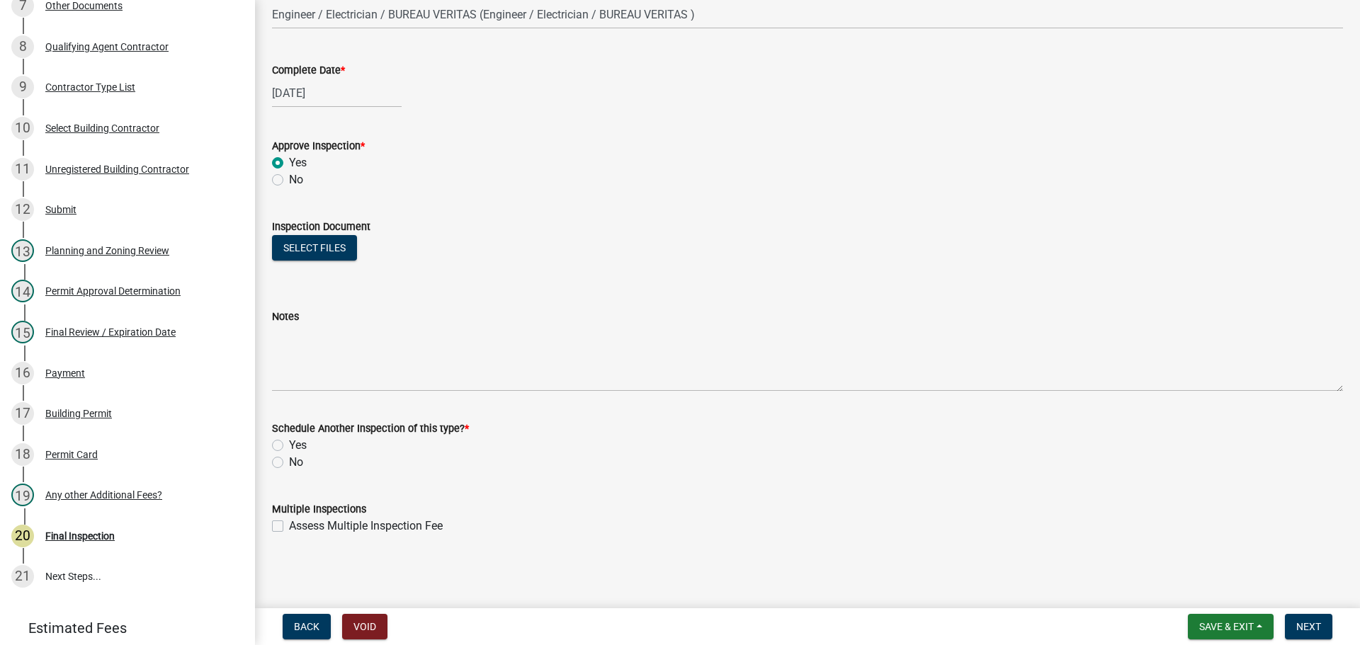
click at [297, 466] on label "No" at bounding box center [296, 462] width 14 height 17
click at [297, 463] on input "No" at bounding box center [293, 458] width 9 height 9
radio input "true"
click at [1320, 621] on span "Next" at bounding box center [1309, 626] width 25 height 11
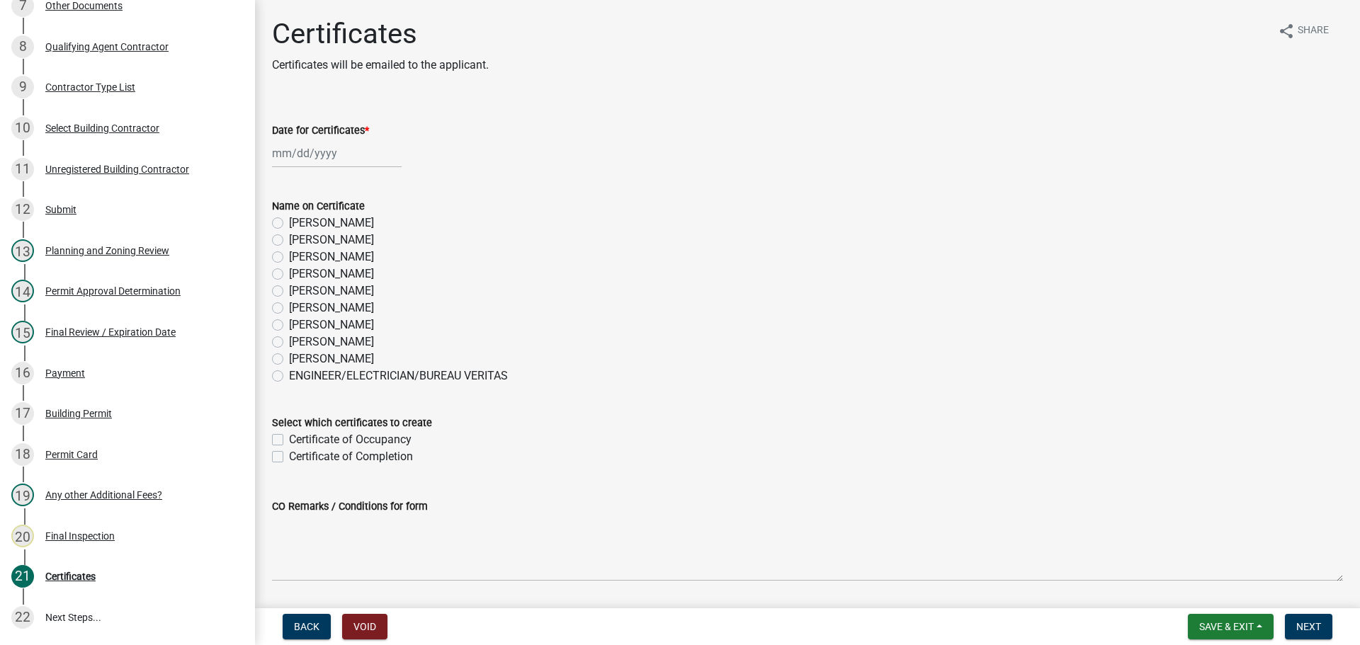
scroll to position [546, 0]
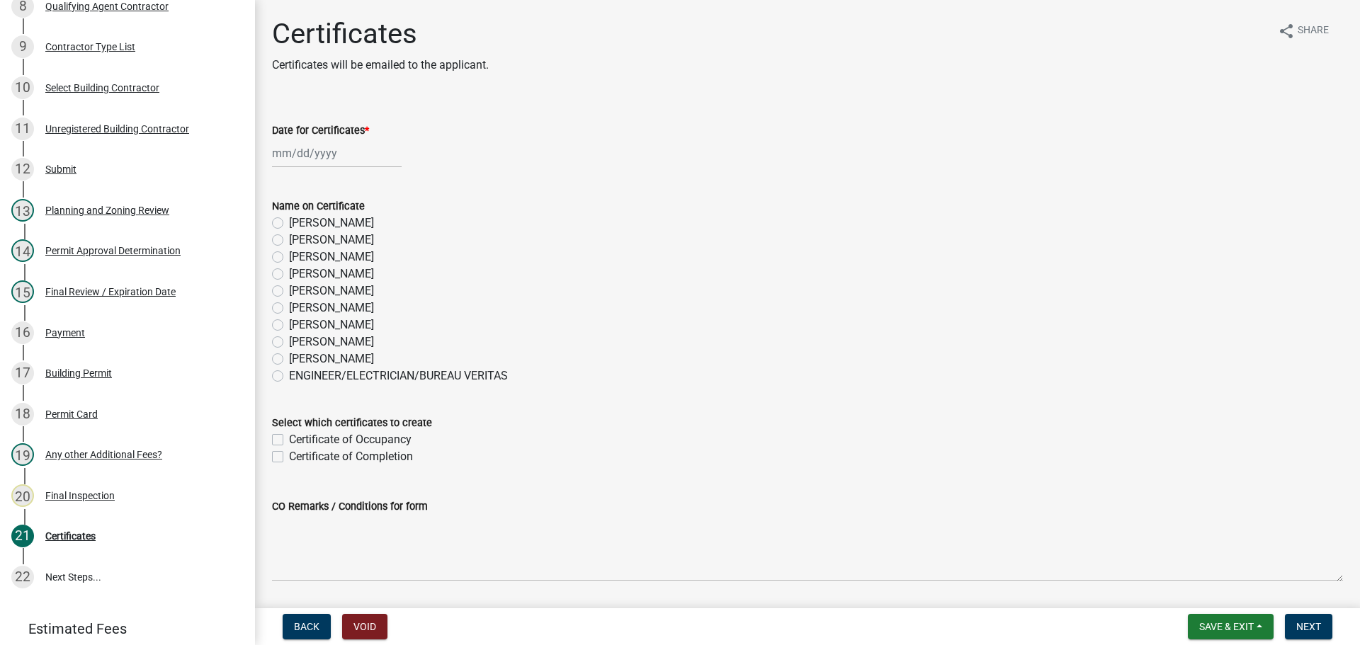
click at [351, 340] on label "[PERSON_NAME]" at bounding box center [331, 342] width 85 height 17
click at [298, 340] on input "[PERSON_NAME]" at bounding box center [293, 338] width 9 height 9
radio input "true"
select select "8"
select select "2025"
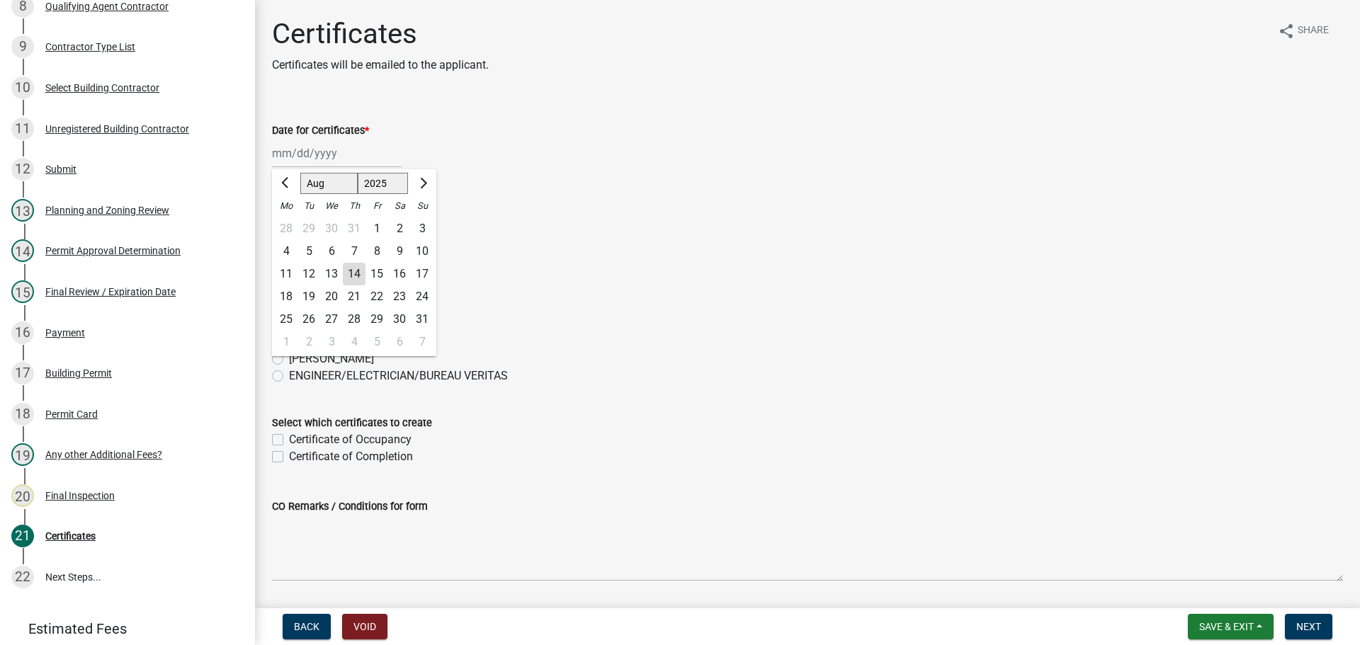
click at [324, 164] on div "[PERSON_NAME] Feb Mar Apr [PERSON_NAME][DATE] Oct Nov [DATE] 1526 1527 1528 152…" at bounding box center [337, 153] width 130 height 29
click at [303, 275] on div "12" at bounding box center [309, 274] width 23 height 23
type input "[DATE]"
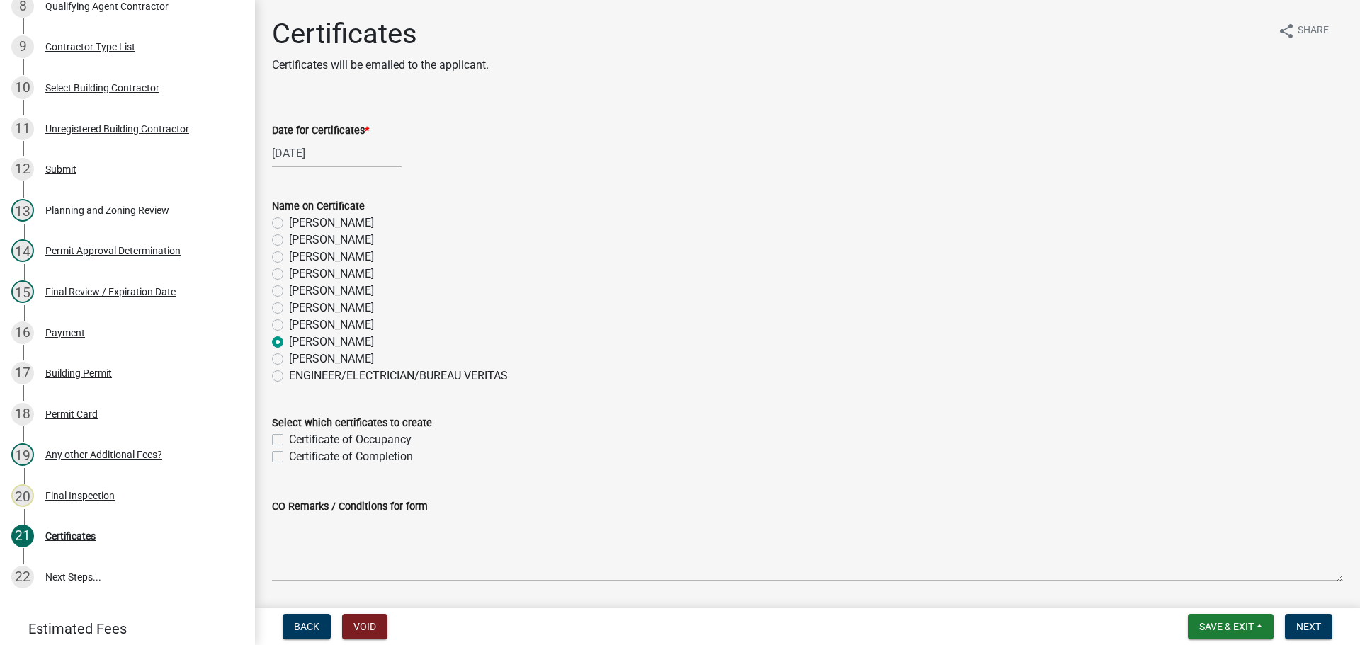
click at [348, 439] on label "Certificate of Occupancy" at bounding box center [350, 439] width 123 height 17
click at [298, 439] on input "Certificate of Occupancy" at bounding box center [293, 435] width 9 height 9
checkbox input "true"
checkbox input "false"
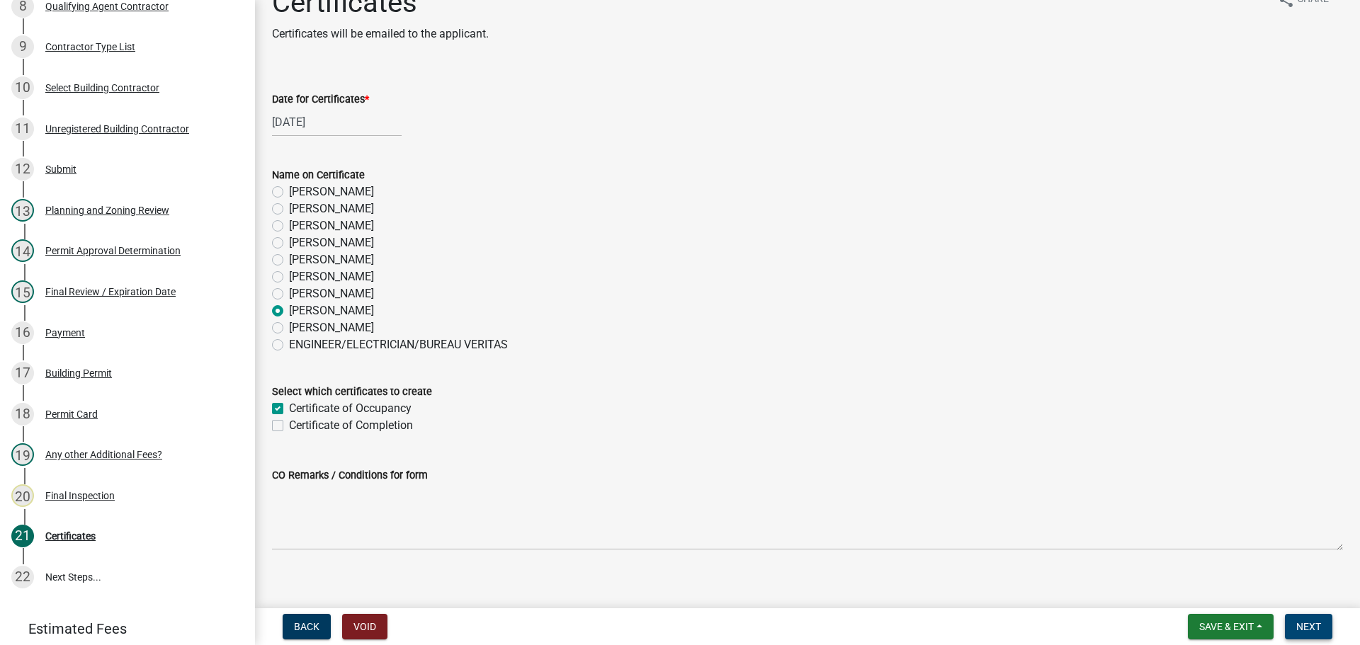
scroll to position [45, 0]
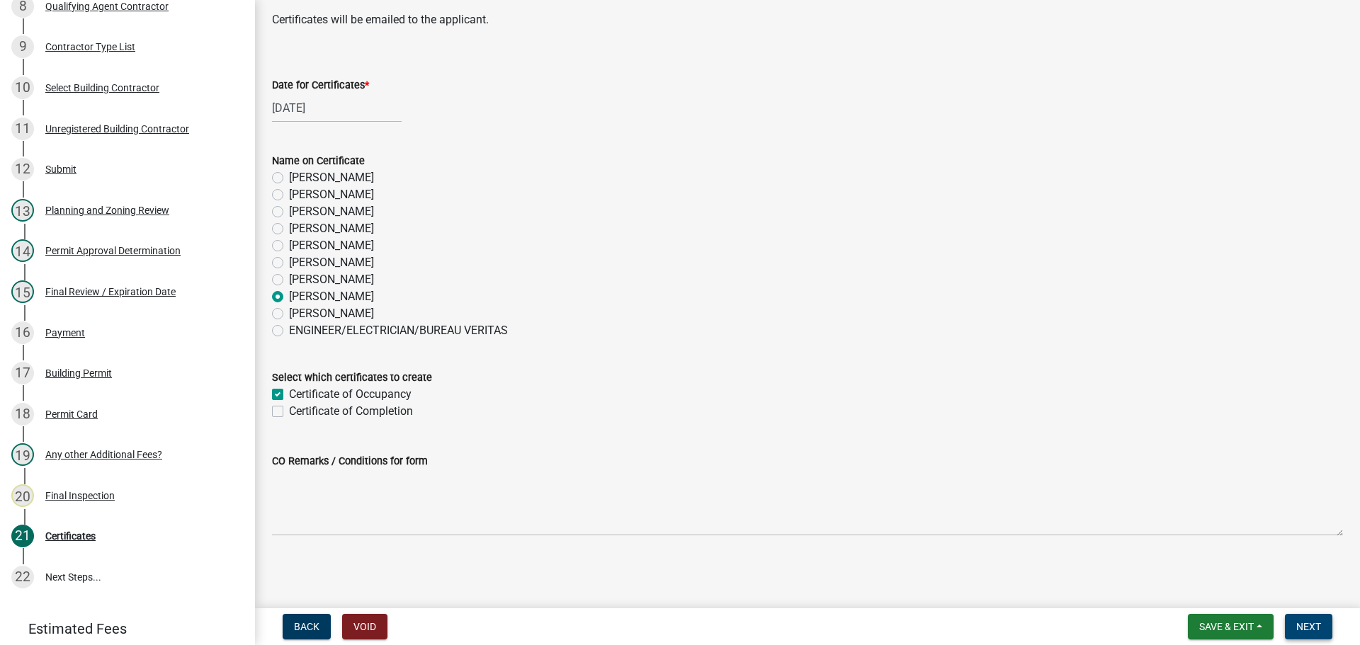
click at [1299, 625] on span "Next" at bounding box center [1309, 626] width 25 height 11
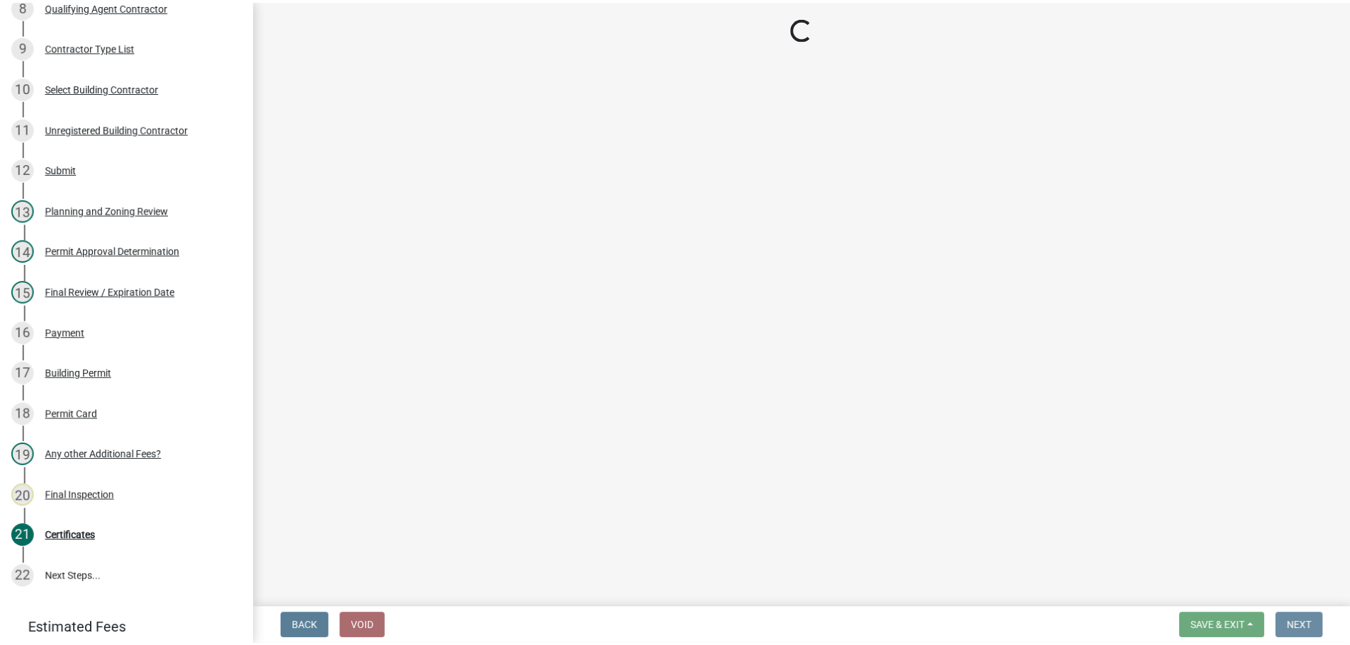
scroll to position [0, 0]
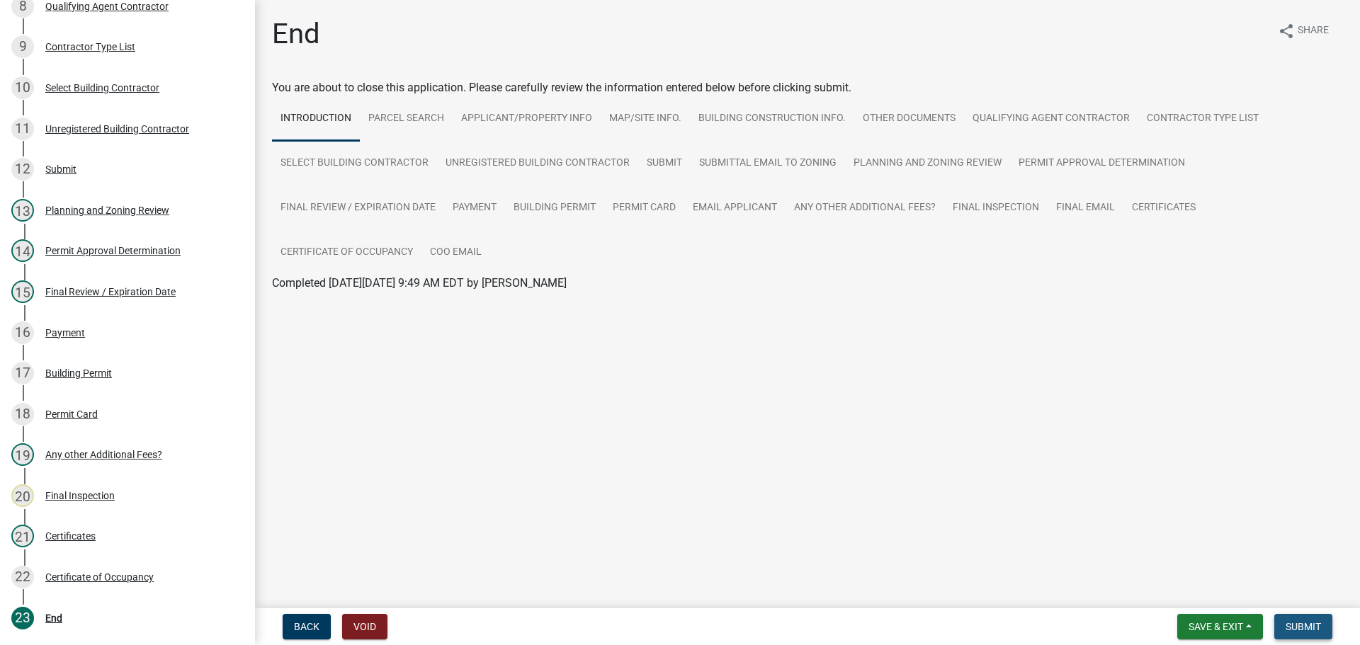
click at [1321, 634] on button "Submit" at bounding box center [1304, 627] width 58 height 26
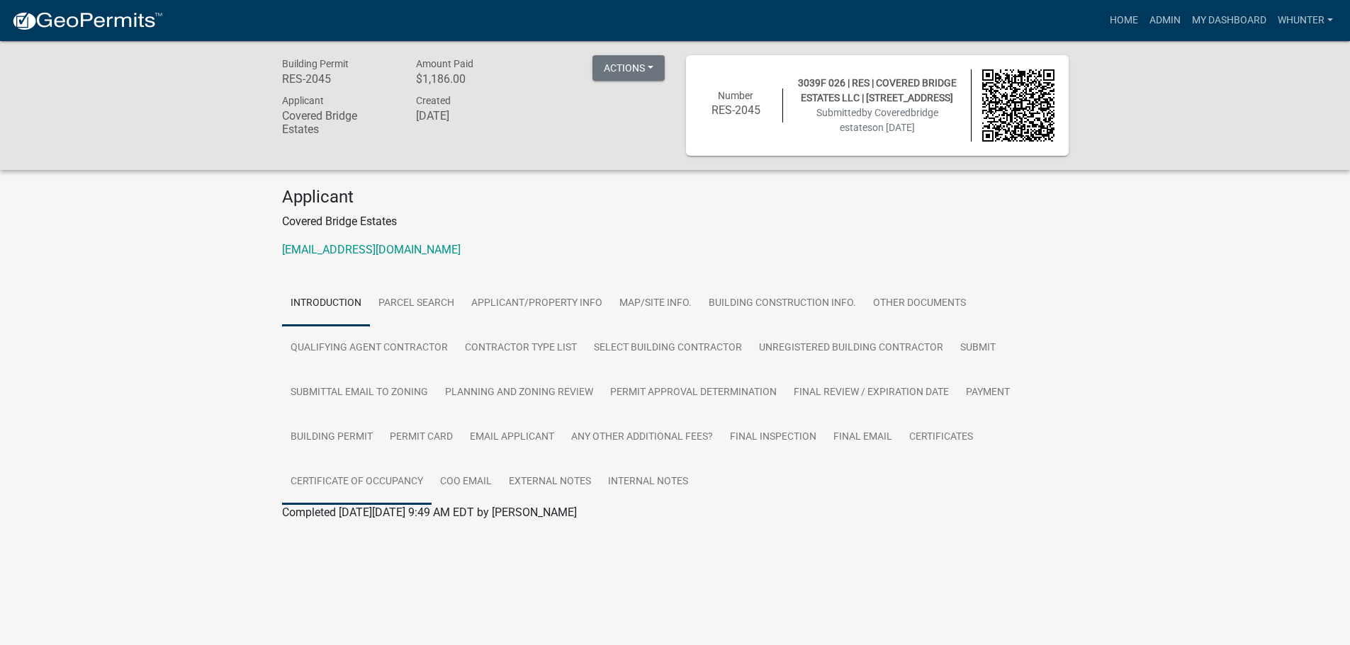
click at [404, 481] on link "Certificate of Occupancy" at bounding box center [356, 482] width 149 height 45
click at [367, 533] on link "Certificate of Occupancy" at bounding box center [343, 529] width 123 height 13
